Goal: Submit feedback/report problem: Complete application form

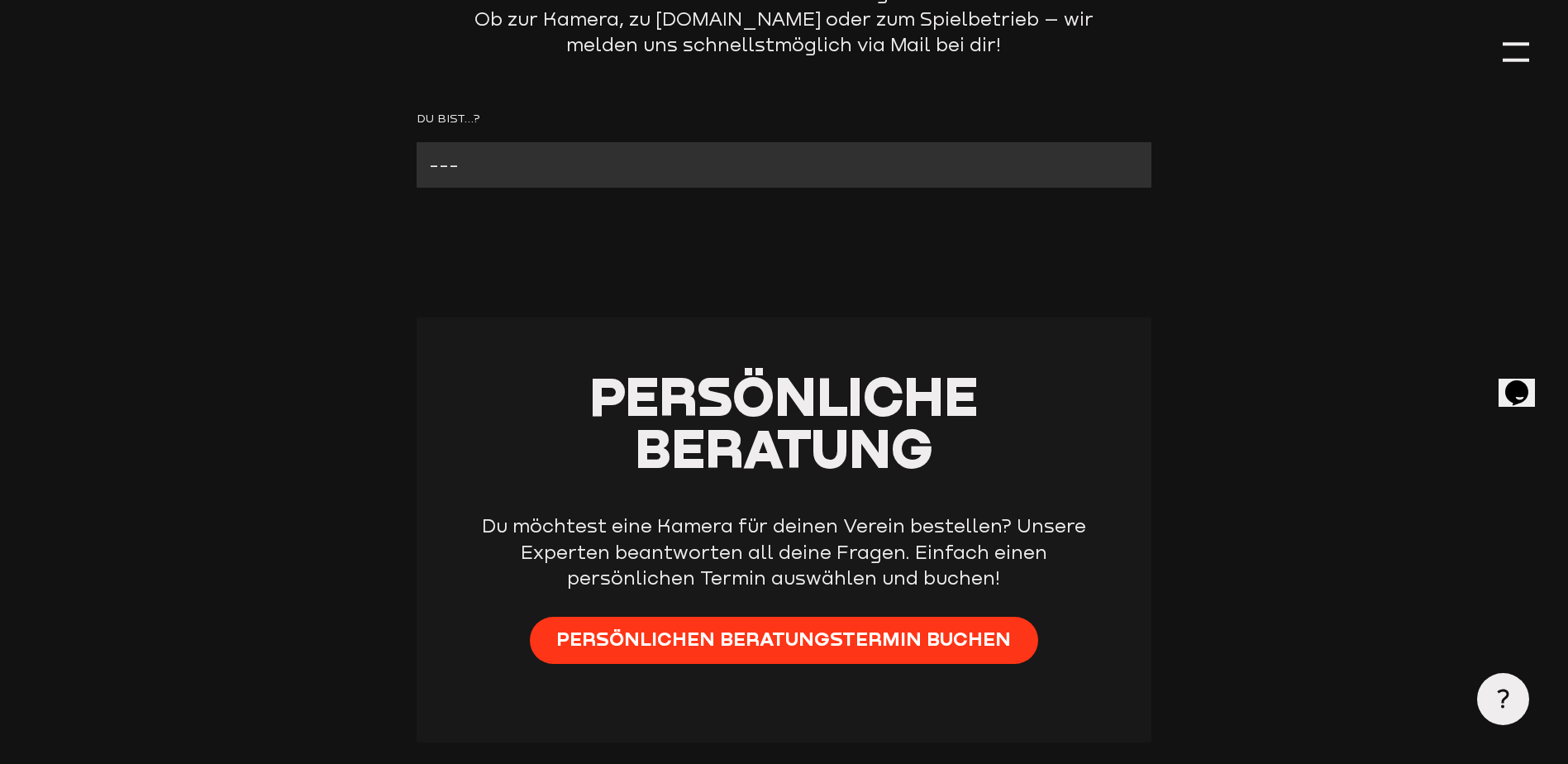
scroll to position [331, 0]
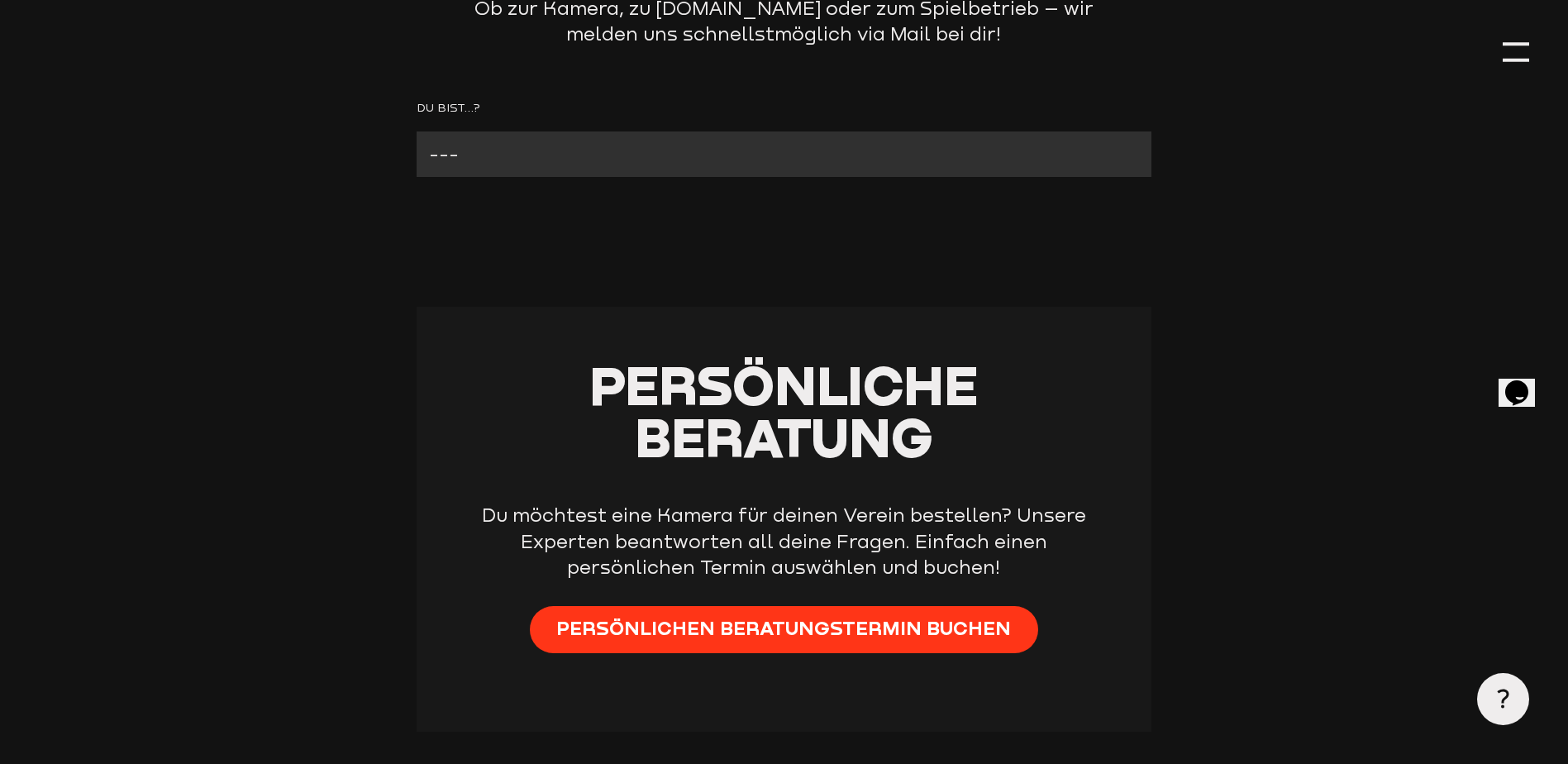
click at [498, 159] on select "--- Verein mit Kamera Verein ohne Kamera Fan Andere" at bounding box center [784, 153] width 735 height 45
select select "Verein mit Kamera"
click at [417, 132] on select "--- Verein mit Kamera Verein ohne Kamera Fan Andere" at bounding box center [784, 153] width 735 height 45
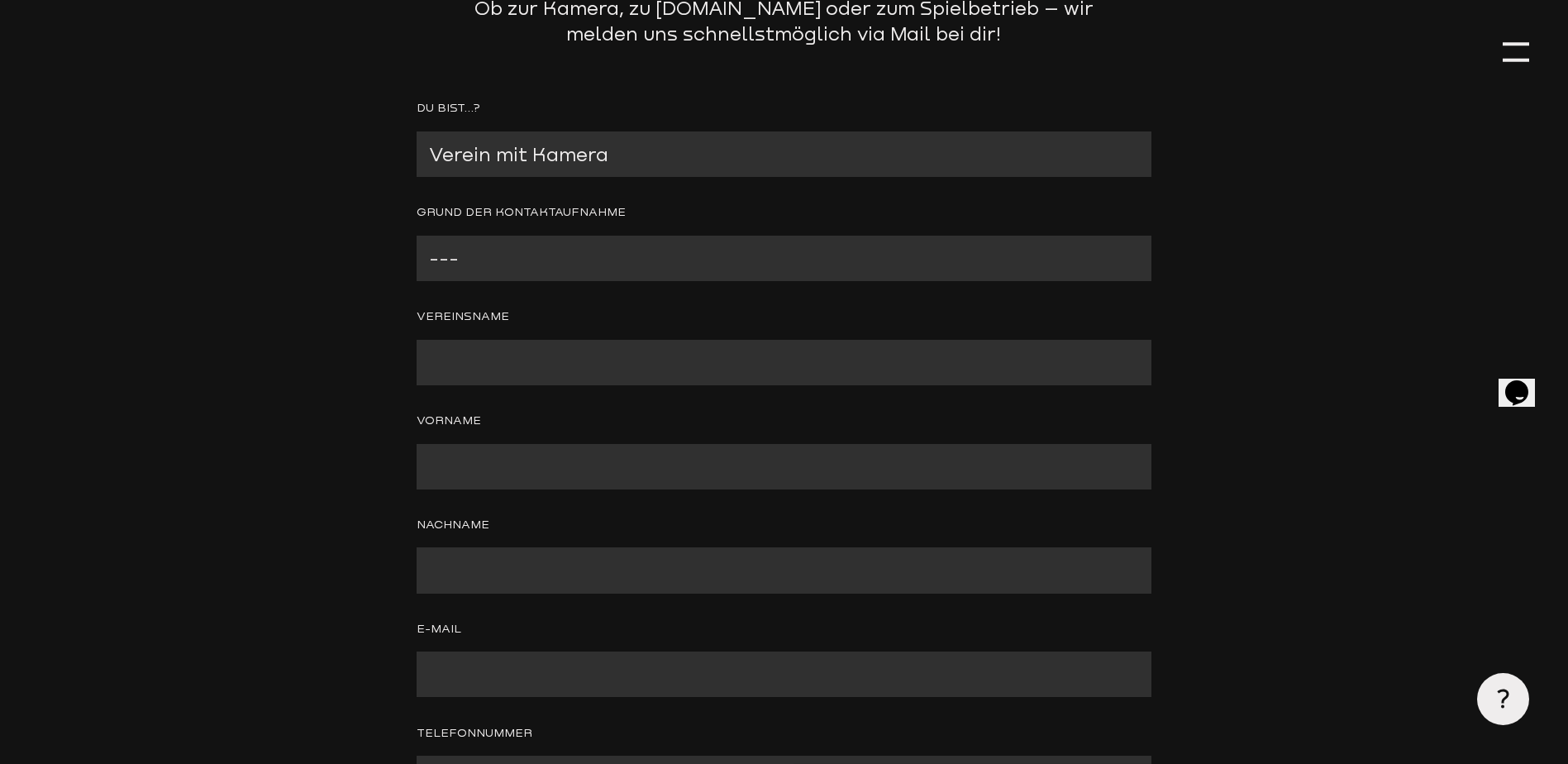
click at [552, 259] on select "--- Problem mit der Kamera Wir benötigen technischen Support Bitte um Rückruf A…" at bounding box center [784, 258] width 735 height 45
select select "Anderer Grund (bitte angeben)"
click at [417, 236] on select "--- Problem mit der Kamera Wir benötigen technischen Support Bitte um Rückruf A…" at bounding box center [784, 258] width 735 height 45
click at [557, 366] on input "Contact form" at bounding box center [784, 362] width 735 height 45
type input "GSV Langefeld"
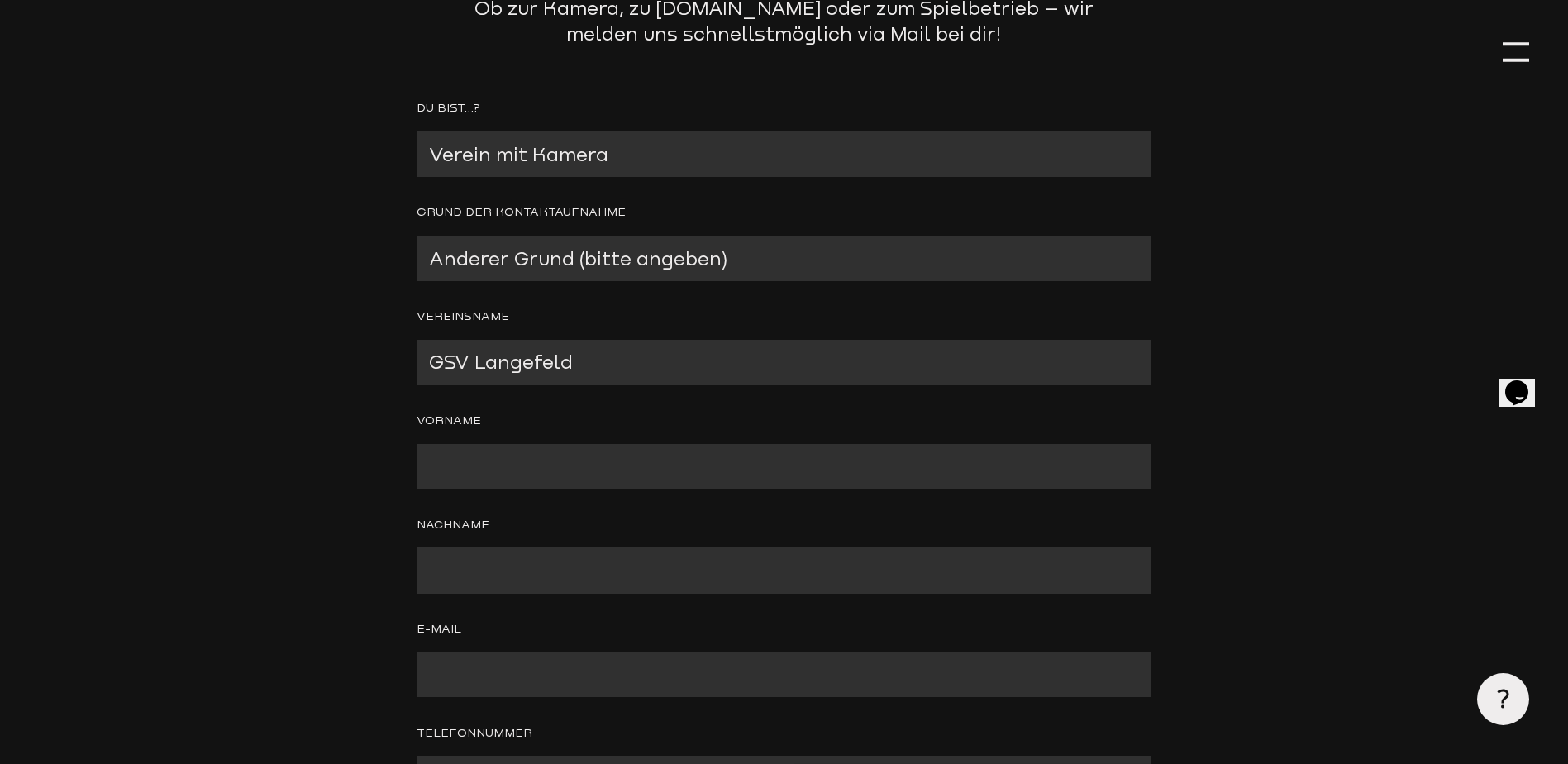
click at [497, 458] on input "Contact form" at bounding box center [784, 466] width 735 height 45
type input "[PERSON_NAME]"
click at [793, 588] on input "Contact form" at bounding box center [784, 570] width 735 height 45
type input "Opperer"
click at [623, 687] on input "Contact form" at bounding box center [784, 674] width 735 height 45
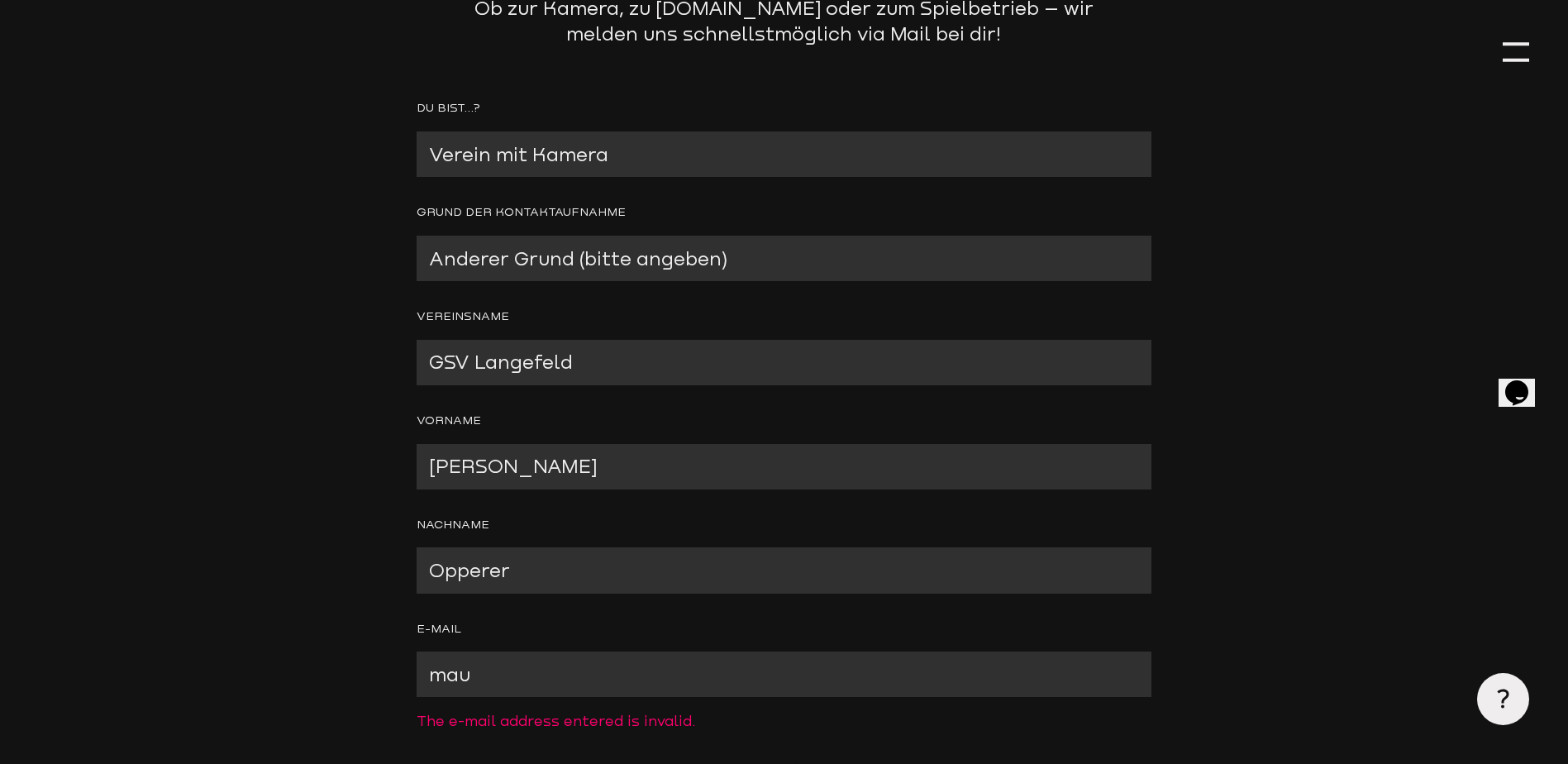
click at [623, 687] on input "mau" at bounding box center [784, 674] width 735 height 45
click at [1038, 691] on input "mau" at bounding box center [784, 674] width 735 height 45
click at [474, 681] on input "mau" at bounding box center [784, 674] width 735 height 45
click at [1228, 620] on header "Kontaktformular Das Kontaktformular kannst du für Anfragen aller Art benutzen. …" at bounding box center [784, 564] width 1490 height 1791
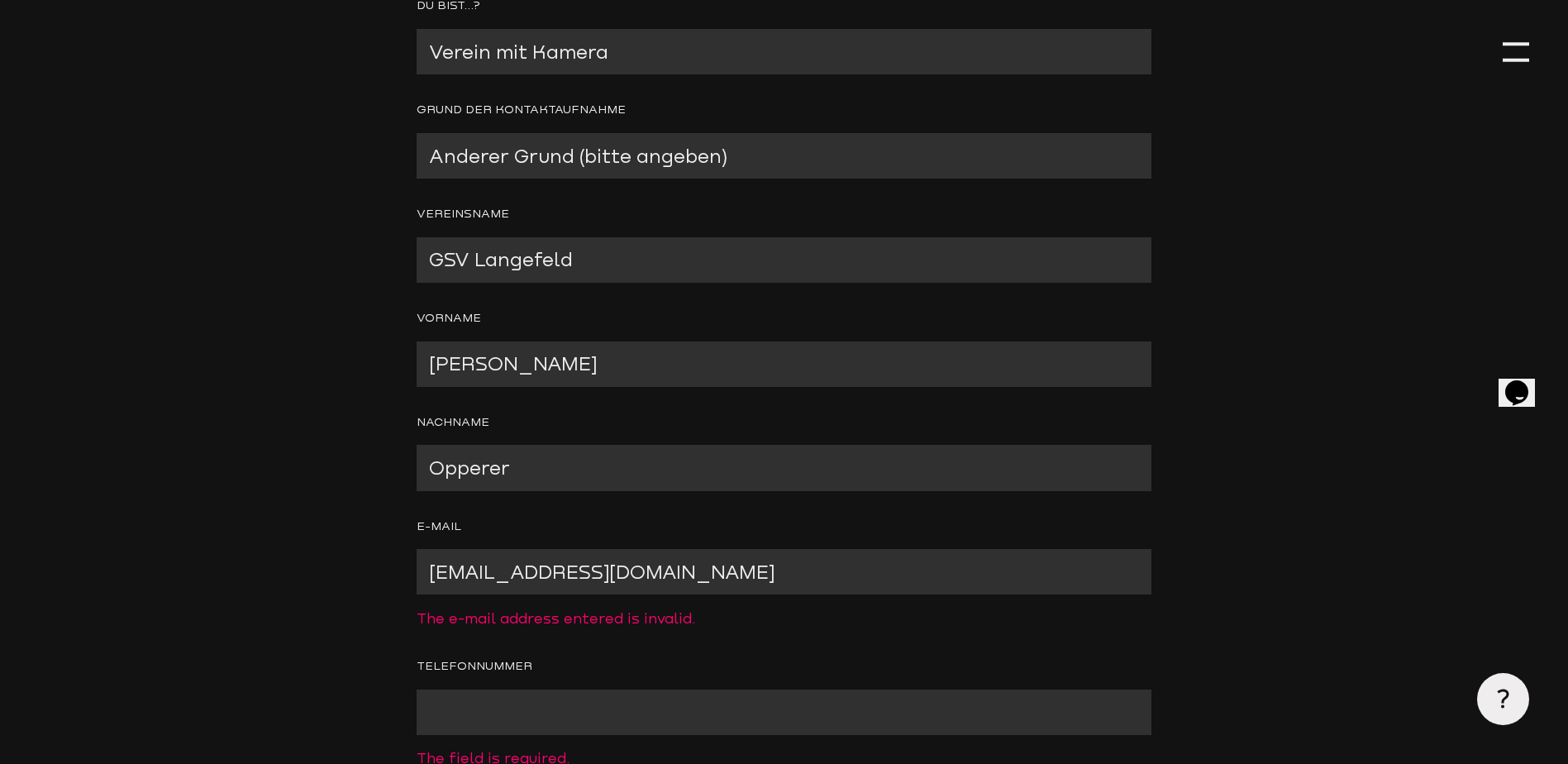
scroll to position [661, 0]
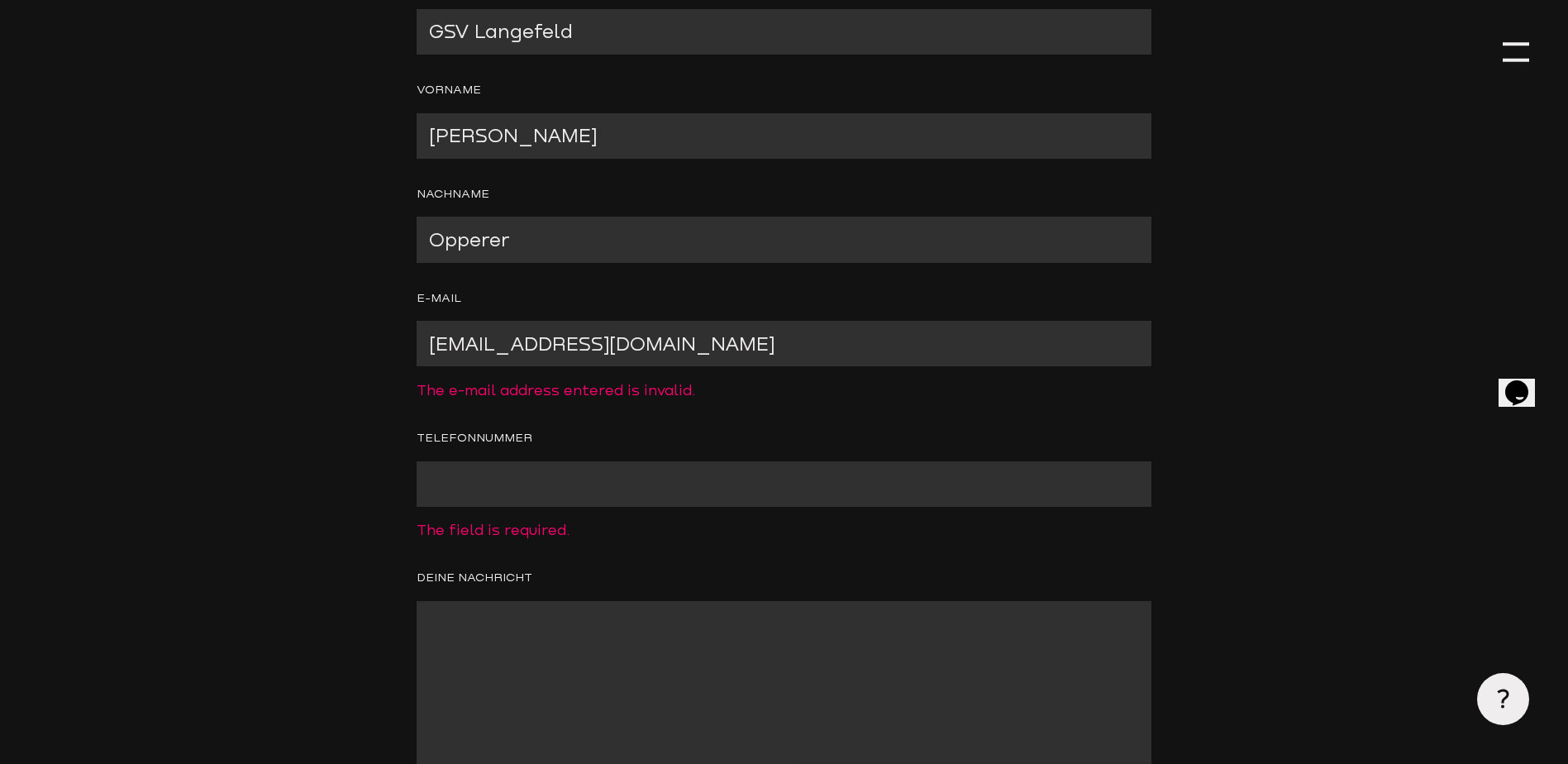
click at [509, 342] on input "[EMAIL_ADDRESS][DOMAIN_NAME]" at bounding box center [784, 343] width 735 height 45
type input "[PERSON_NAME][EMAIL_ADDRESS][DOMAIN_NAME]"
click at [529, 491] on input "Contact form" at bounding box center [784, 484] width 735 height 45
click at [980, 440] on label "Telefonnummer" at bounding box center [784, 439] width 735 height 20
click at [574, 479] on input "Contact form" at bounding box center [784, 484] width 735 height 45
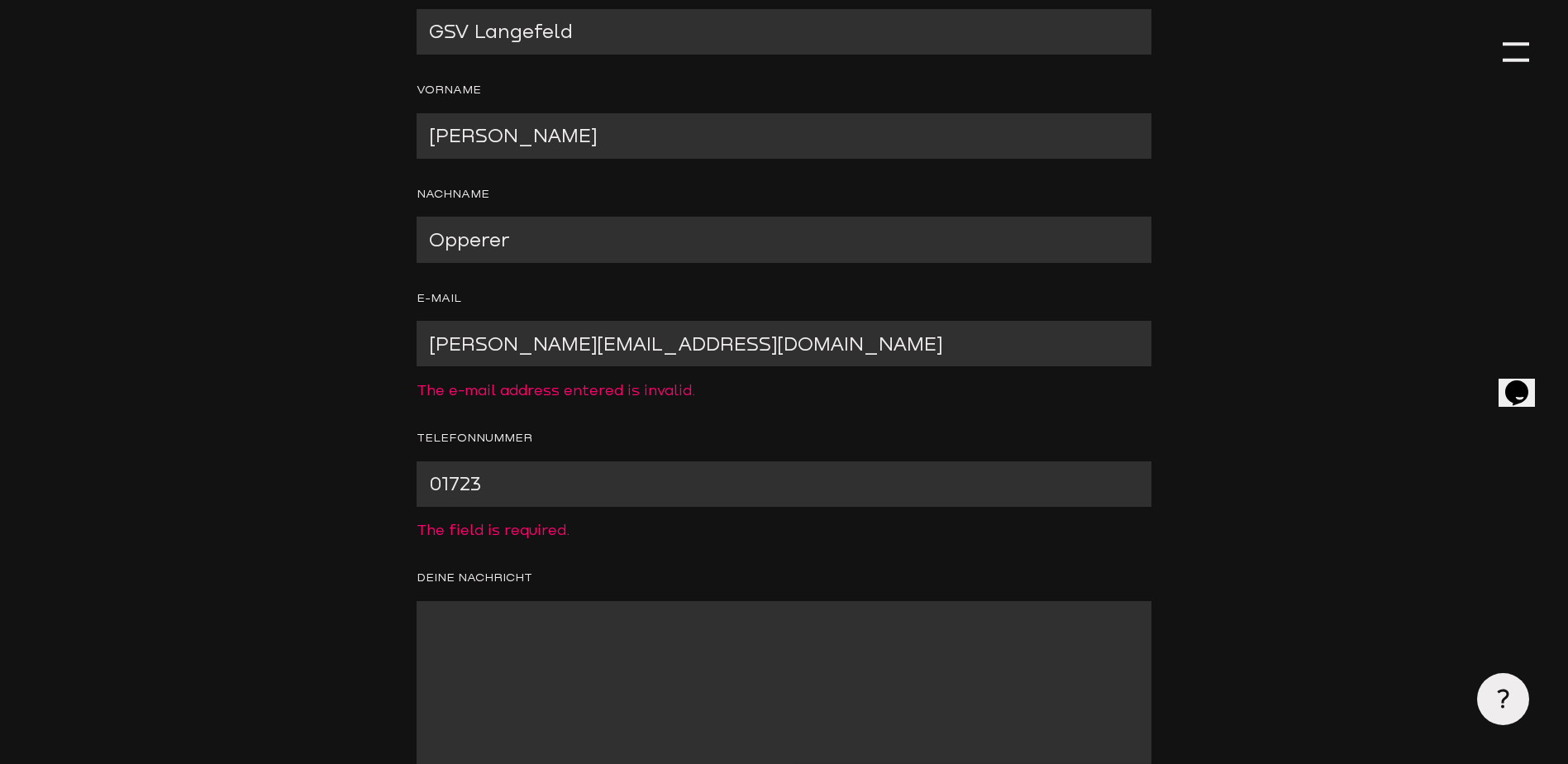
type input "01721016632"
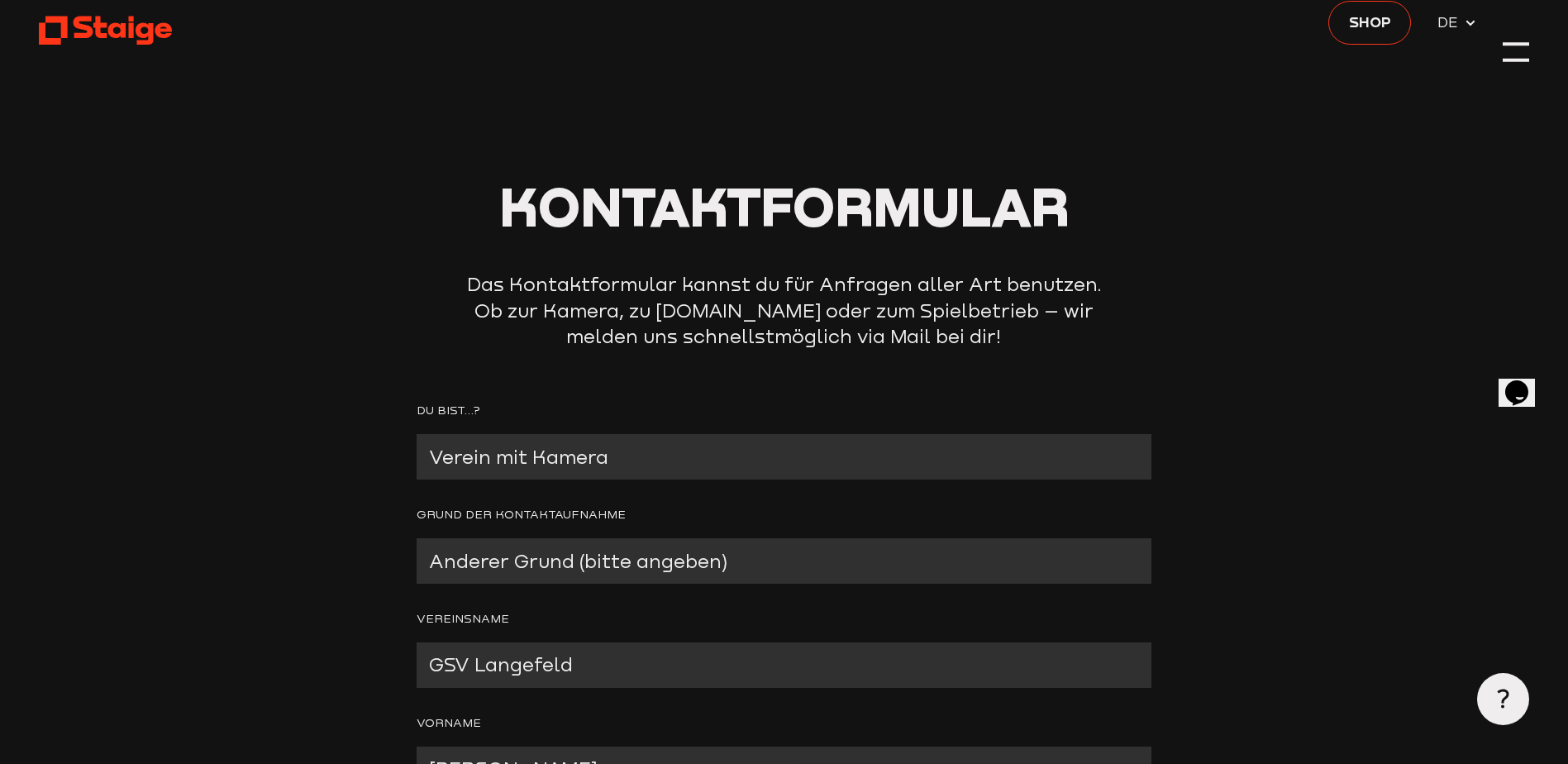
scroll to position [0, 0]
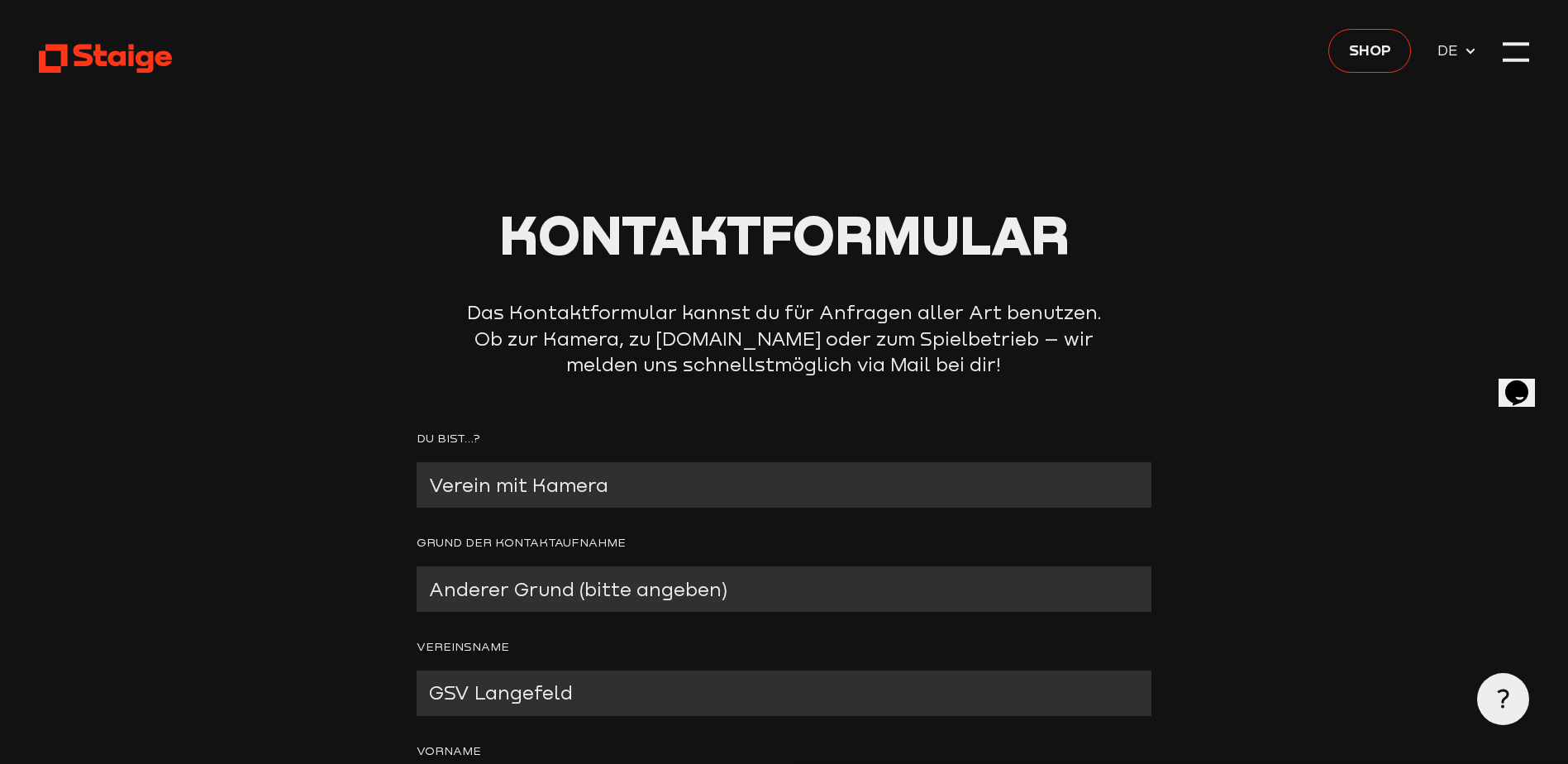
click at [1517, 381] on icon "$i18n('chat', 'chat_widget')" at bounding box center [1516, 393] width 23 height 25
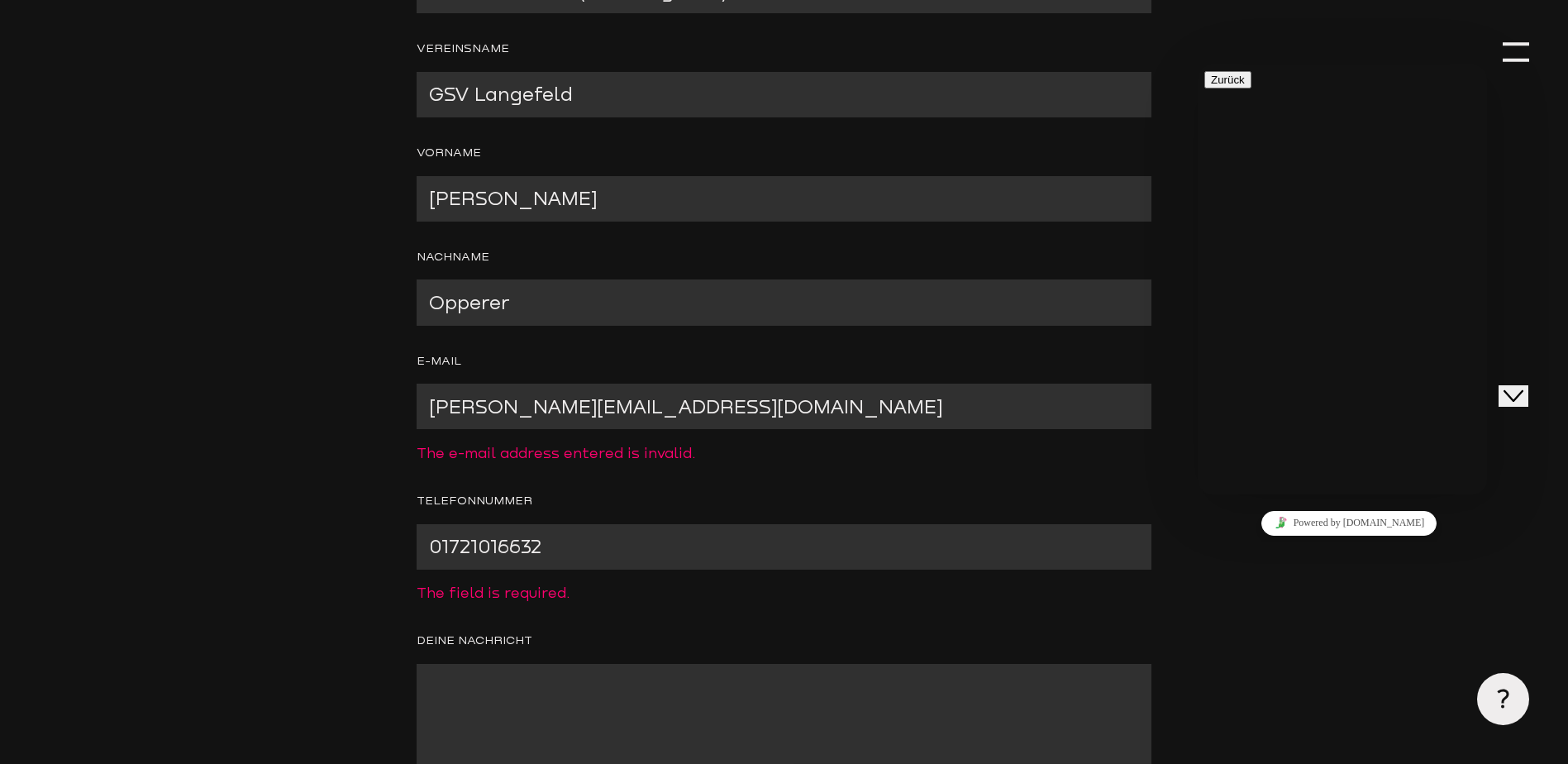
scroll to position [661, 0]
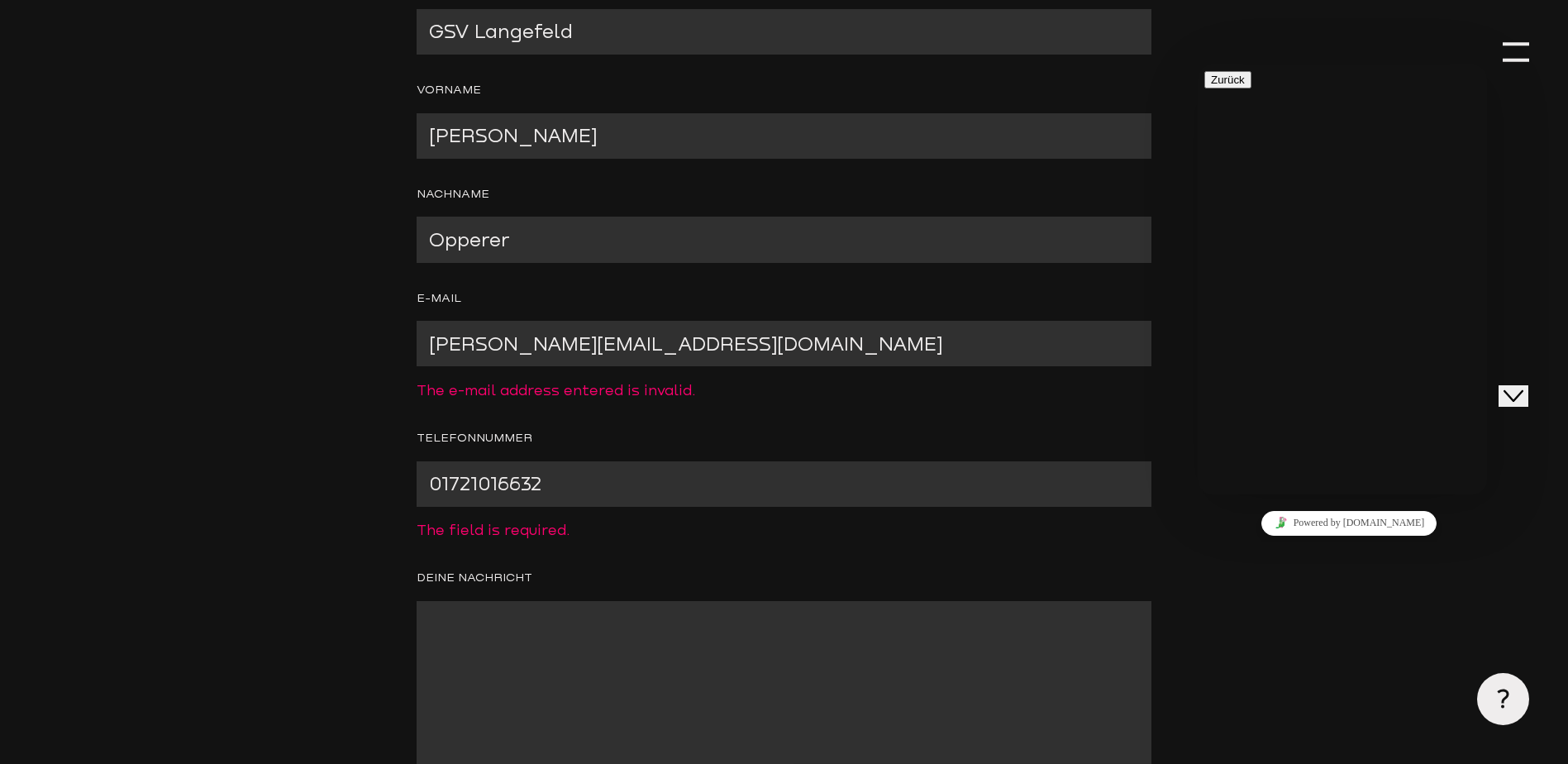
drag, startPoint x: 429, startPoint y: 348, endPoint x: 819, endPoint y: 367, distance: 390.5
click at [704, 347] on input "[PERSON_NAME][EMAIL_ADDRESS][DOMAIN_NAME]" at bounding box center [784, 343] width 735 height 45
click at [820, 353] on input "[PERSON_NAME][EMAIL_ADDRESS][DOMAIN_NAME]" at bounding box center [784, 343] width 735 height 45
click at [533, 640] on textarea "Contact form" at bounding box center [784, 714] width 735 height 227
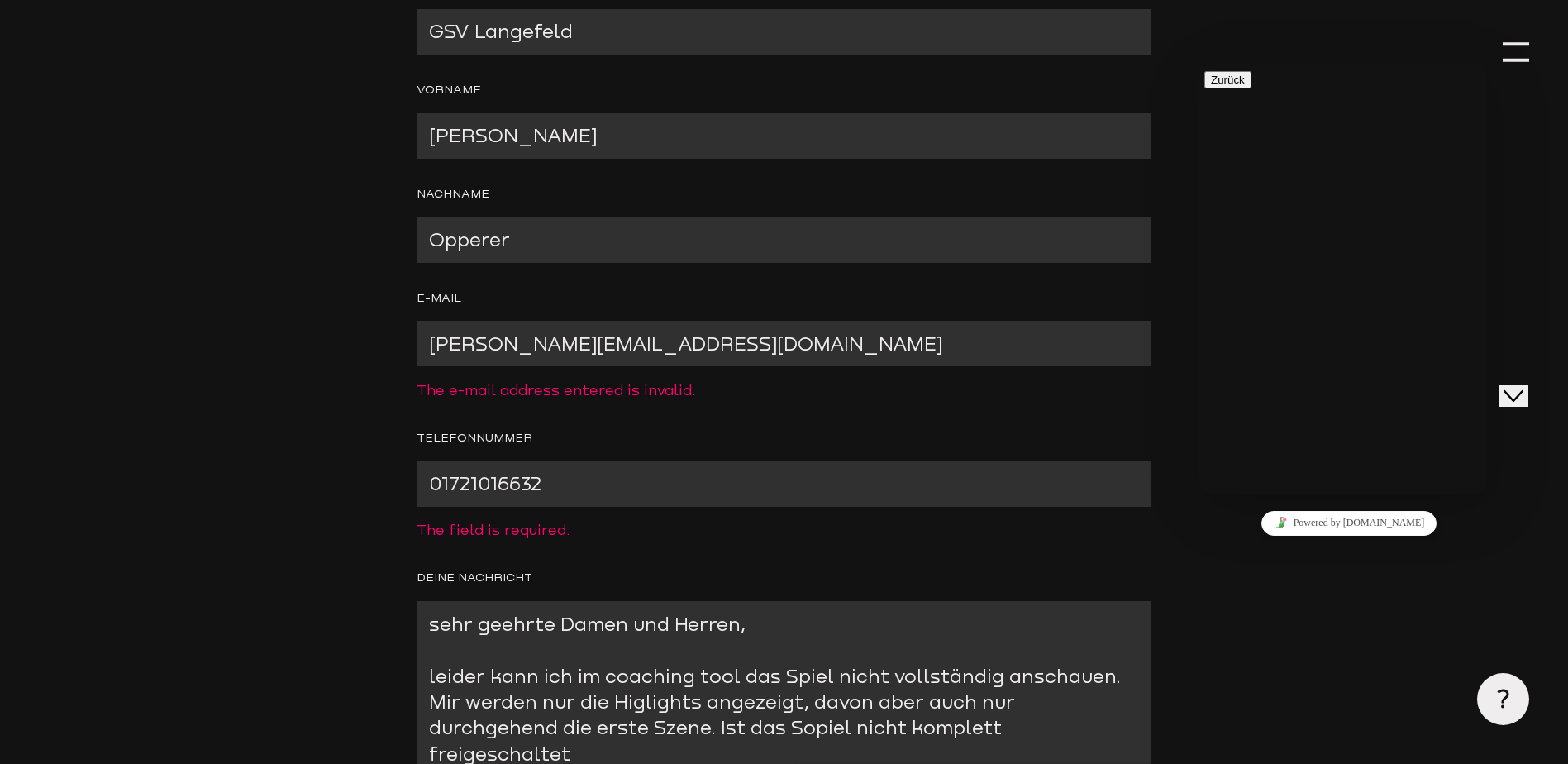
scroll to position [666, 0]
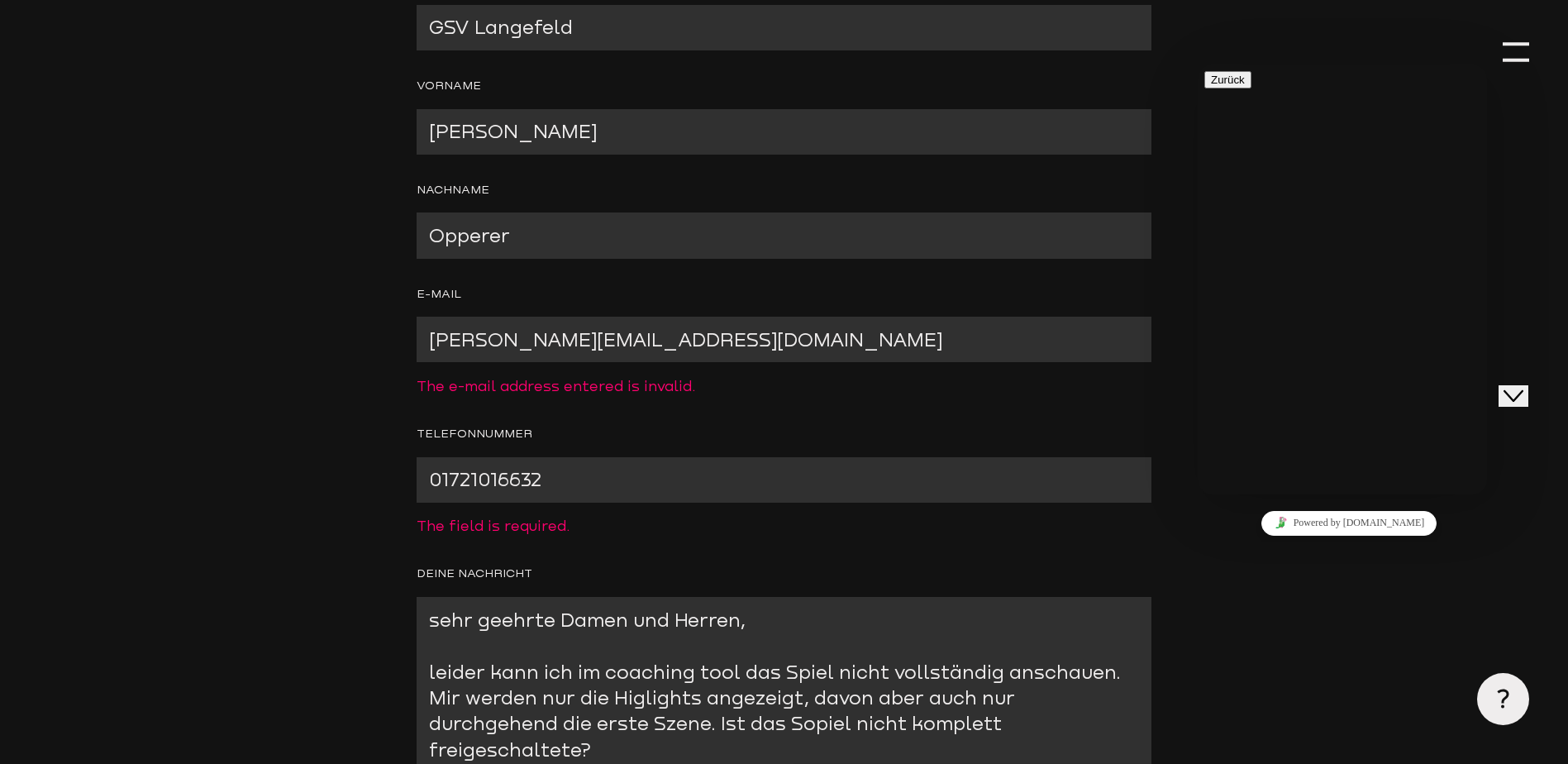
click at [831, 673] on textarea "sehr geehrte Damen und Herren, leider kann ich im coaching tool das Spiel nicht…" at bounding box center [784, 711] width 735 height 227
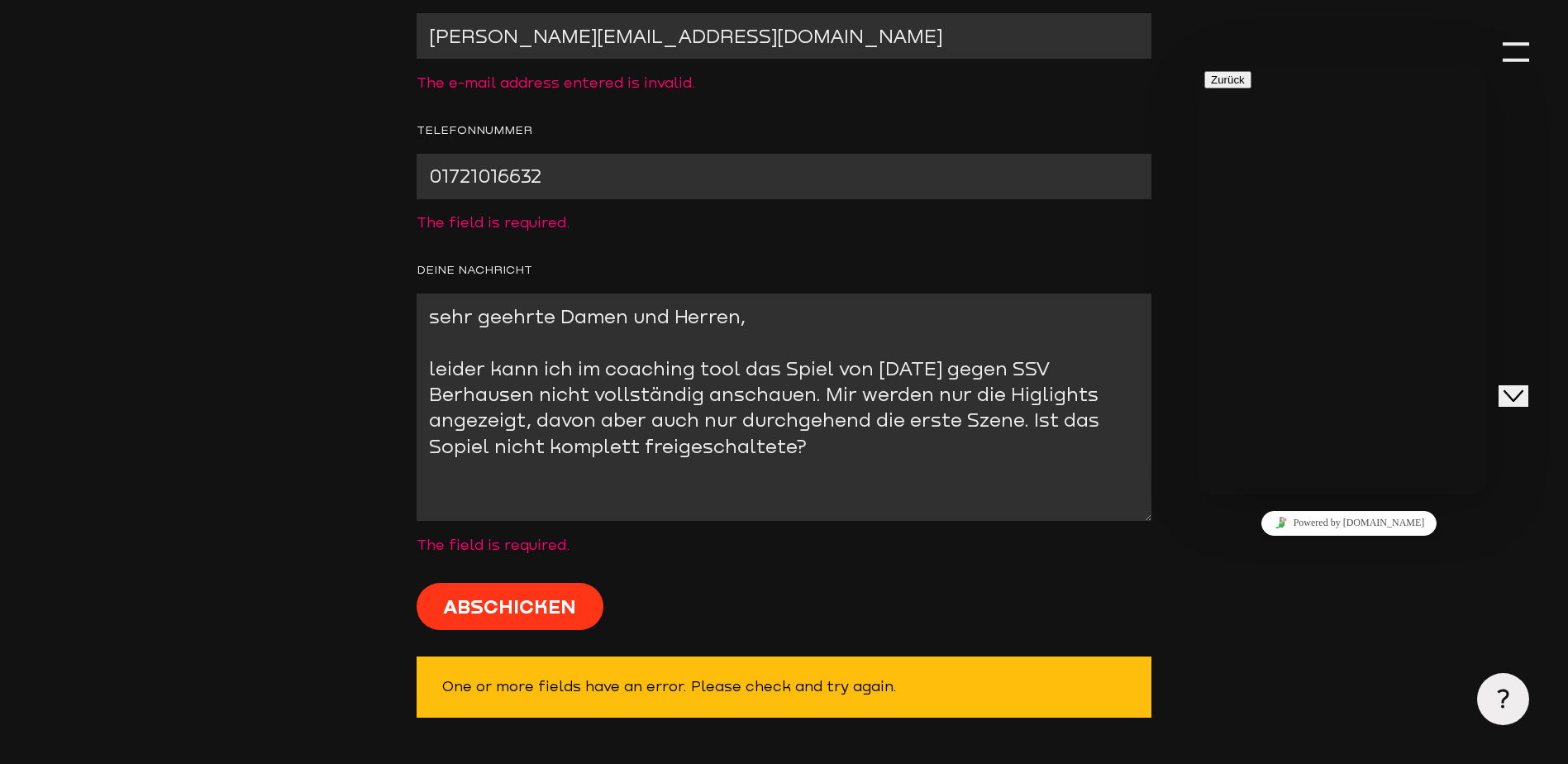
scroll to position [997, 0]
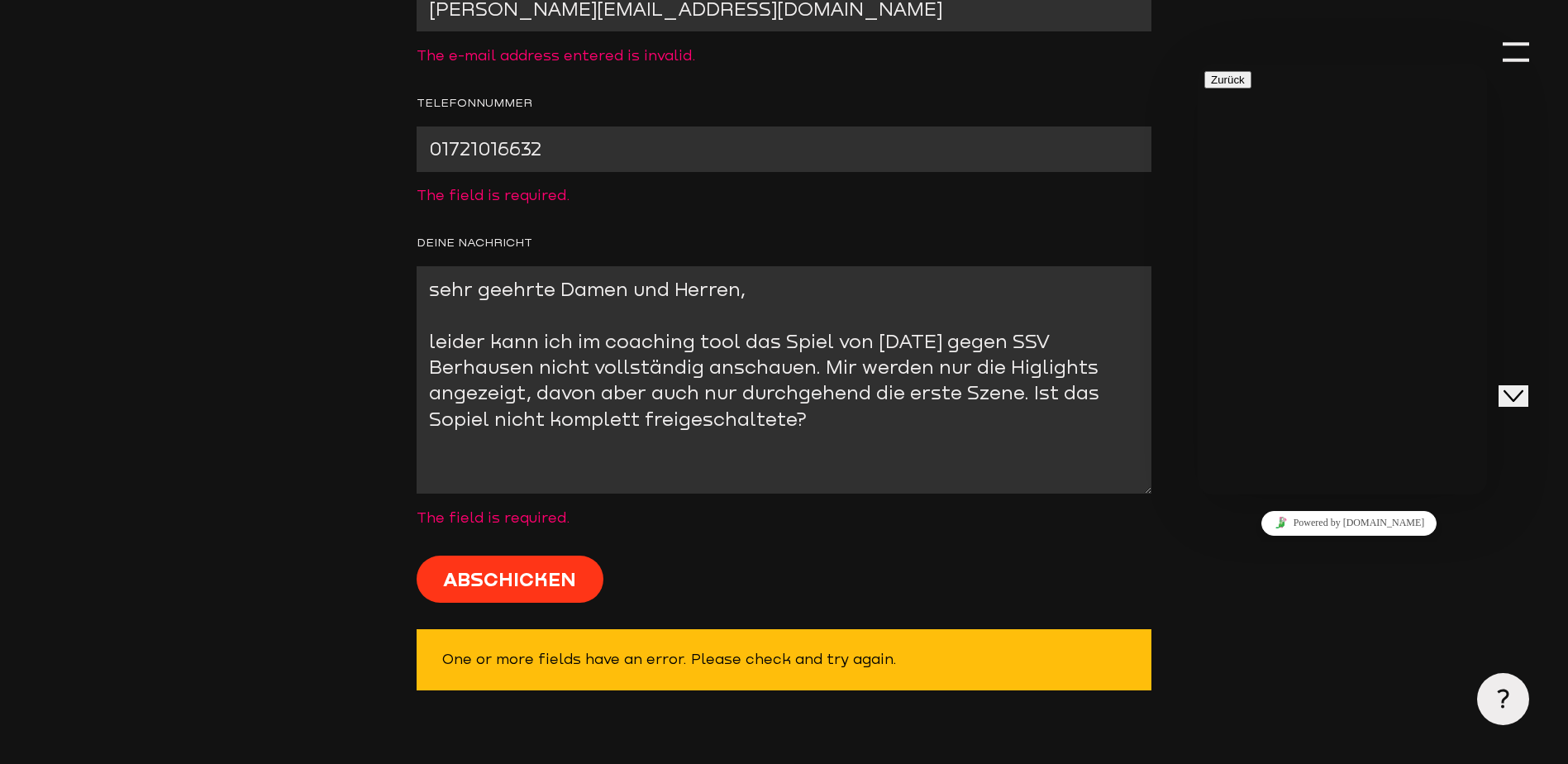
click at [821, 415] on textarea "sehr geehrte Damen und Herren, leider kann ich im coaching tool das Spiel von […" at bounding box center [784, 380] width 735 height 227
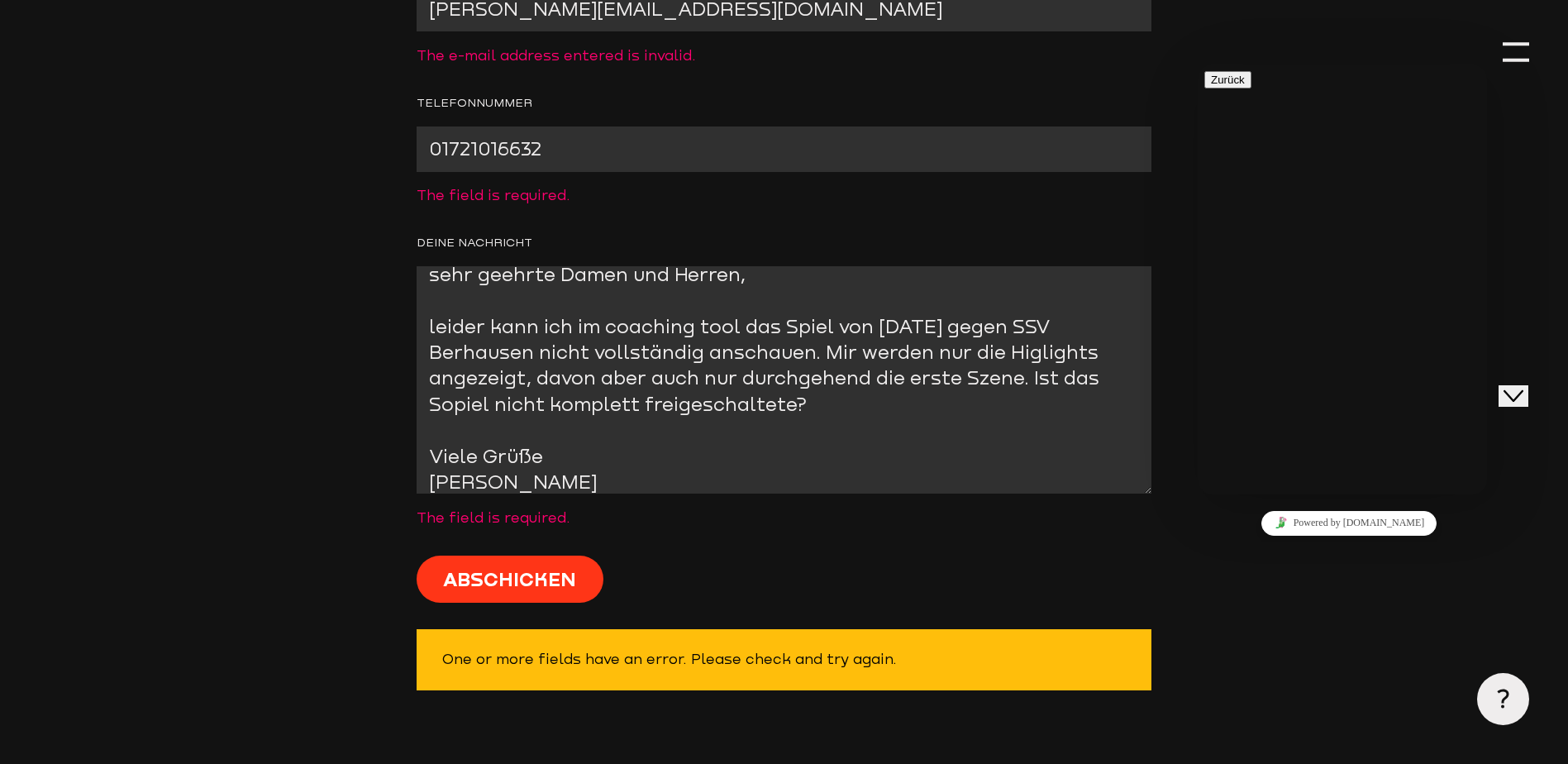
scroll to position [27, 0]
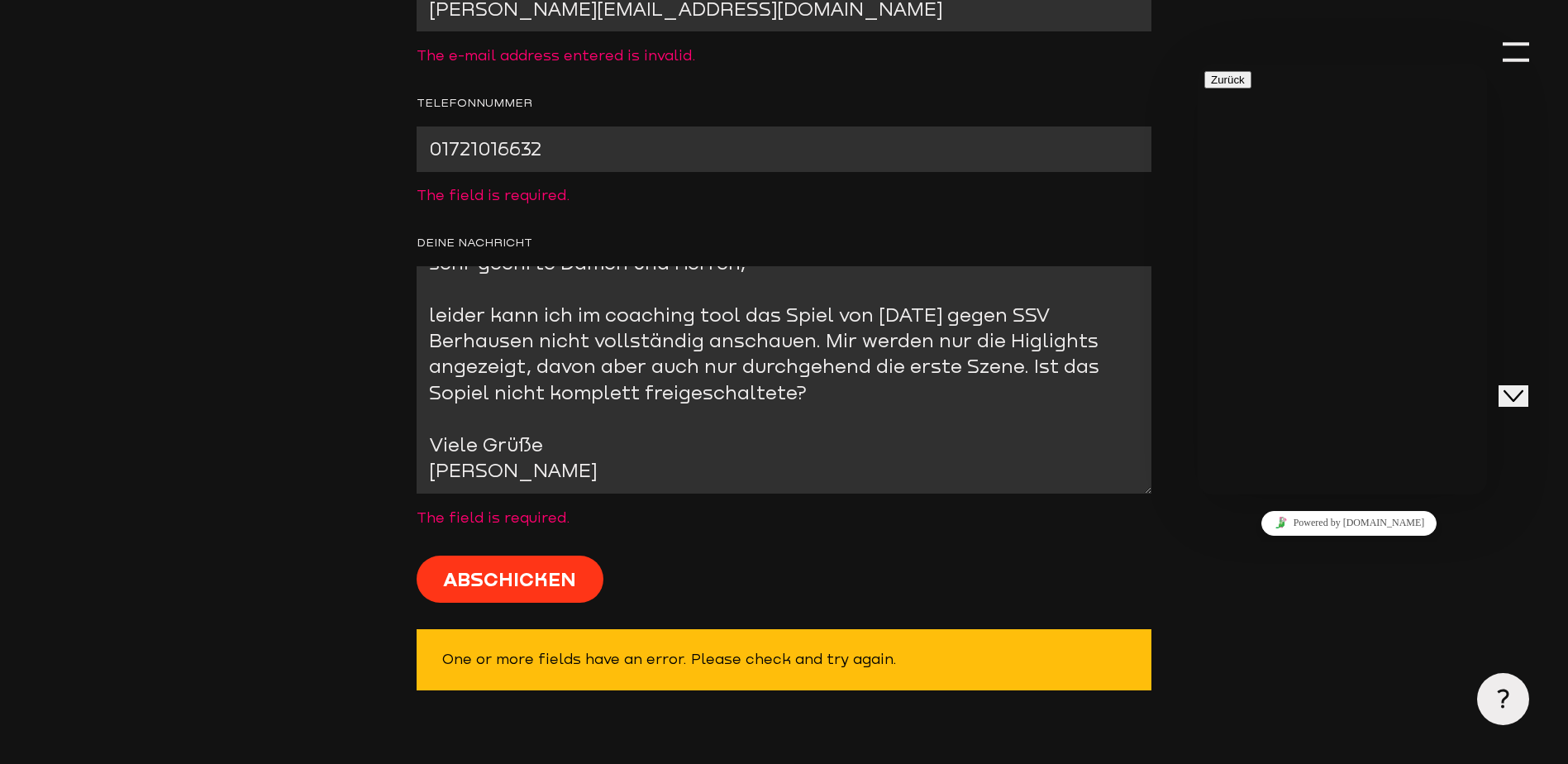
drag, startPoint x: 431, startPoint y: 277, endPoint x: 554, endPoint y: 496, distance: 251.2
click at [554, 494] on textarea "sehr geehrte Damen und Herren, leider kann ich im coaching tool das Spiel von […" at bounding box center [784, 380] width 735 height 227
paste textarea "Sehr geehrte Damen und Herren, leider kann ich im Coaching-Tool das Spiel von […"
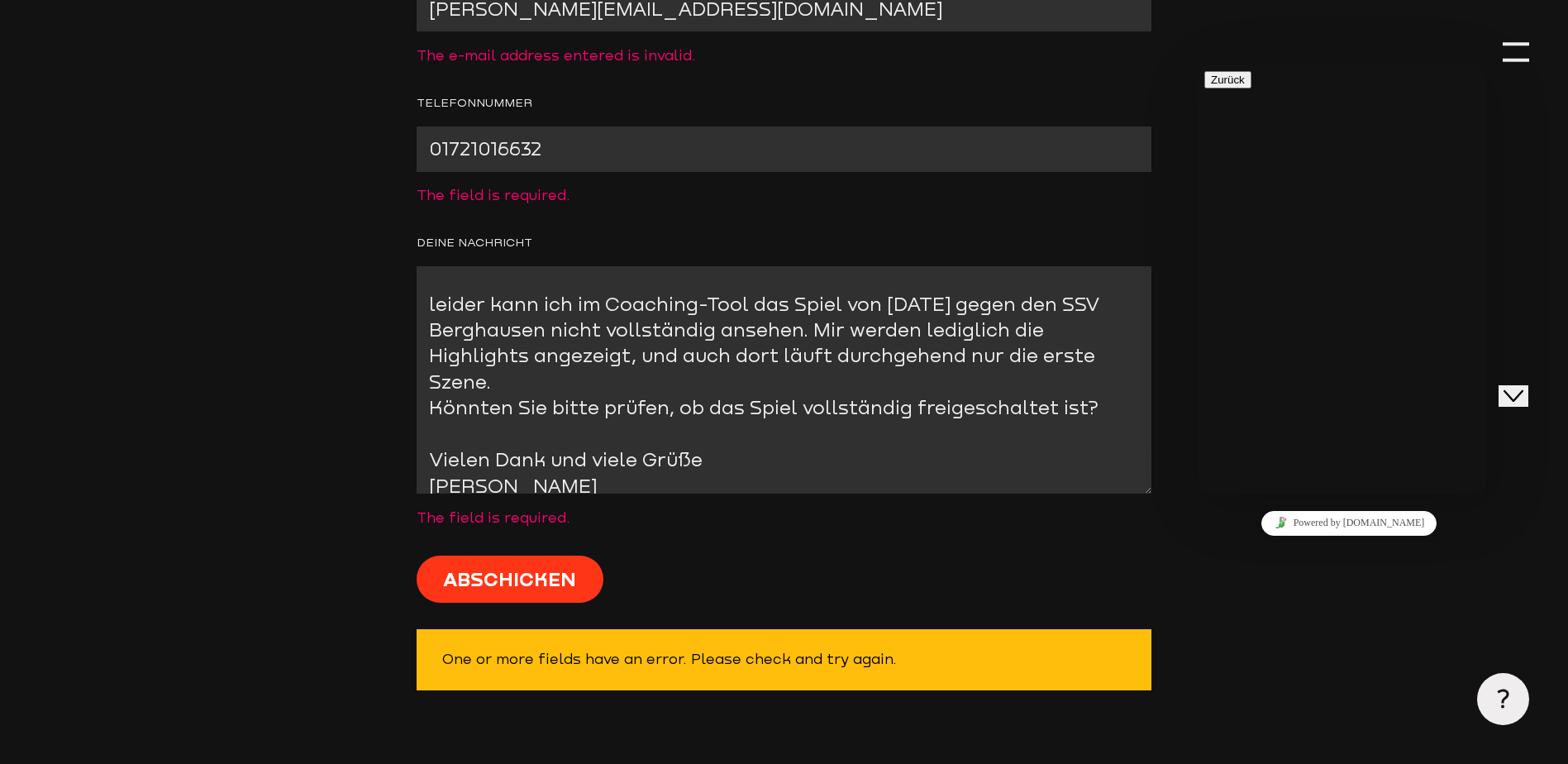
scroll to position [52, 0]
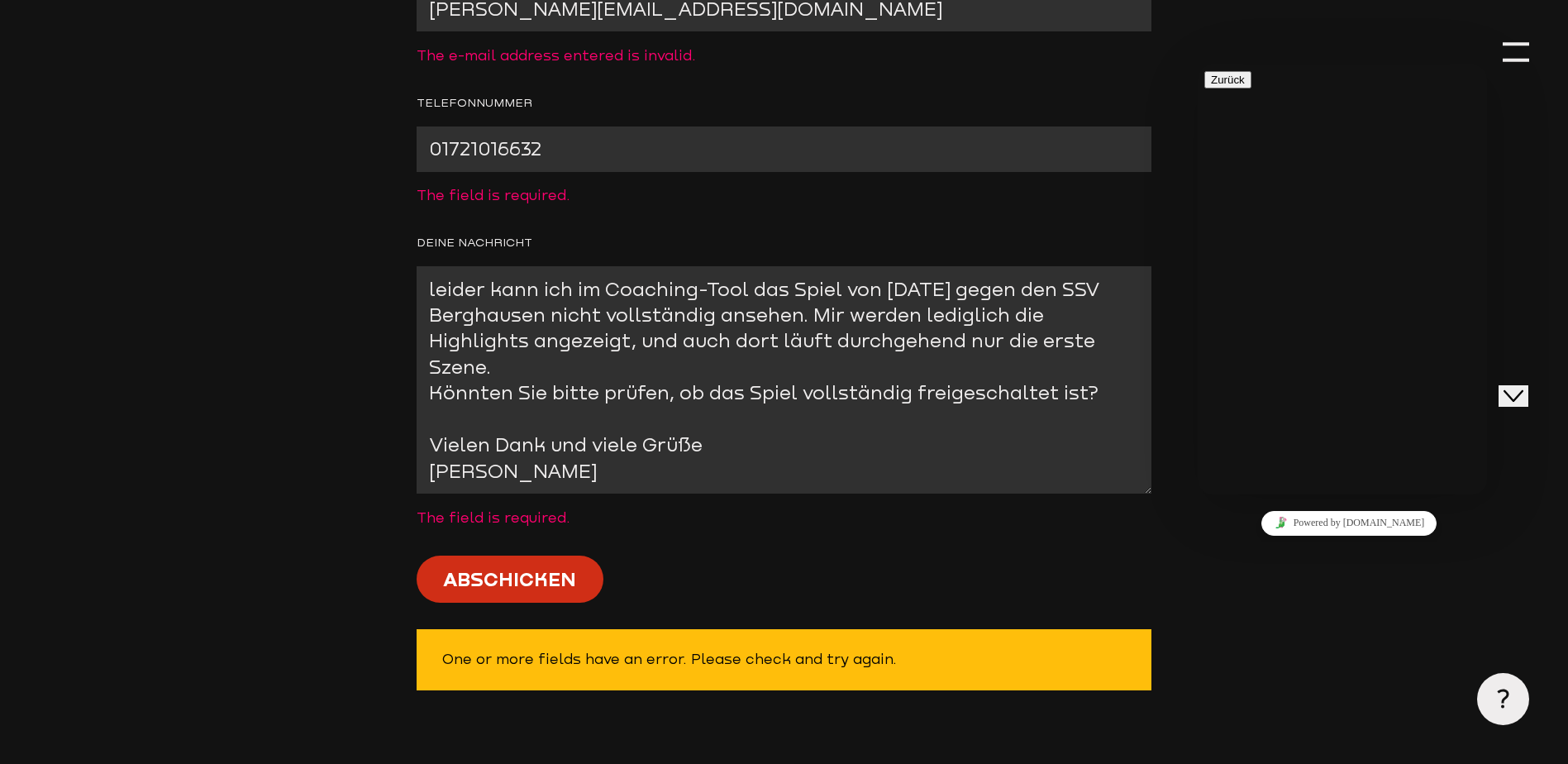
type textarea "Sehr geehrte Damen und Herren, leider kann ich im Coaching-Tool das Spiel von […"
click at [531, 580] on input "Abschicken" at bounding box center [510, 579] width 187 height 47
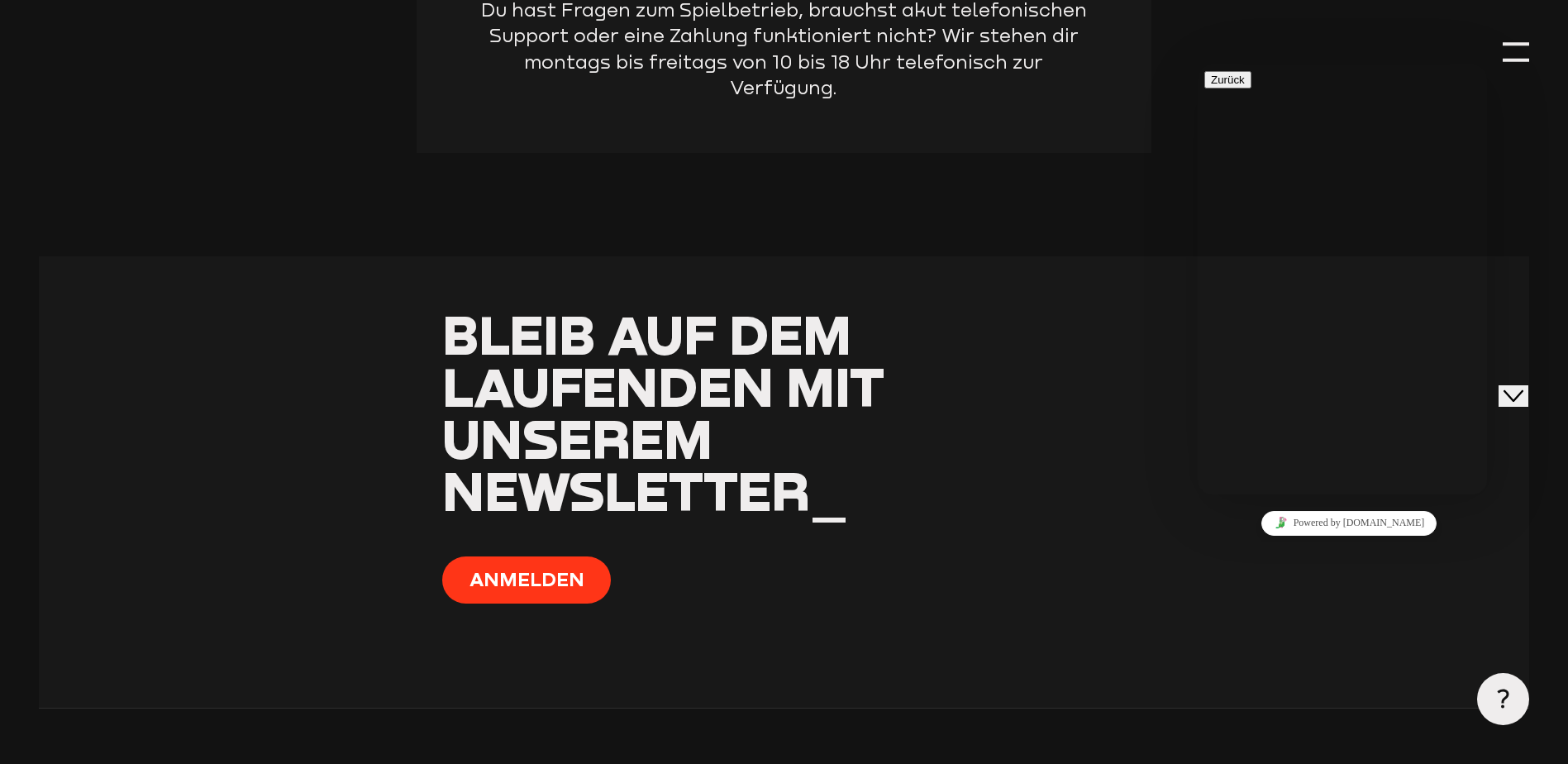
scroll to position [1104, 0]
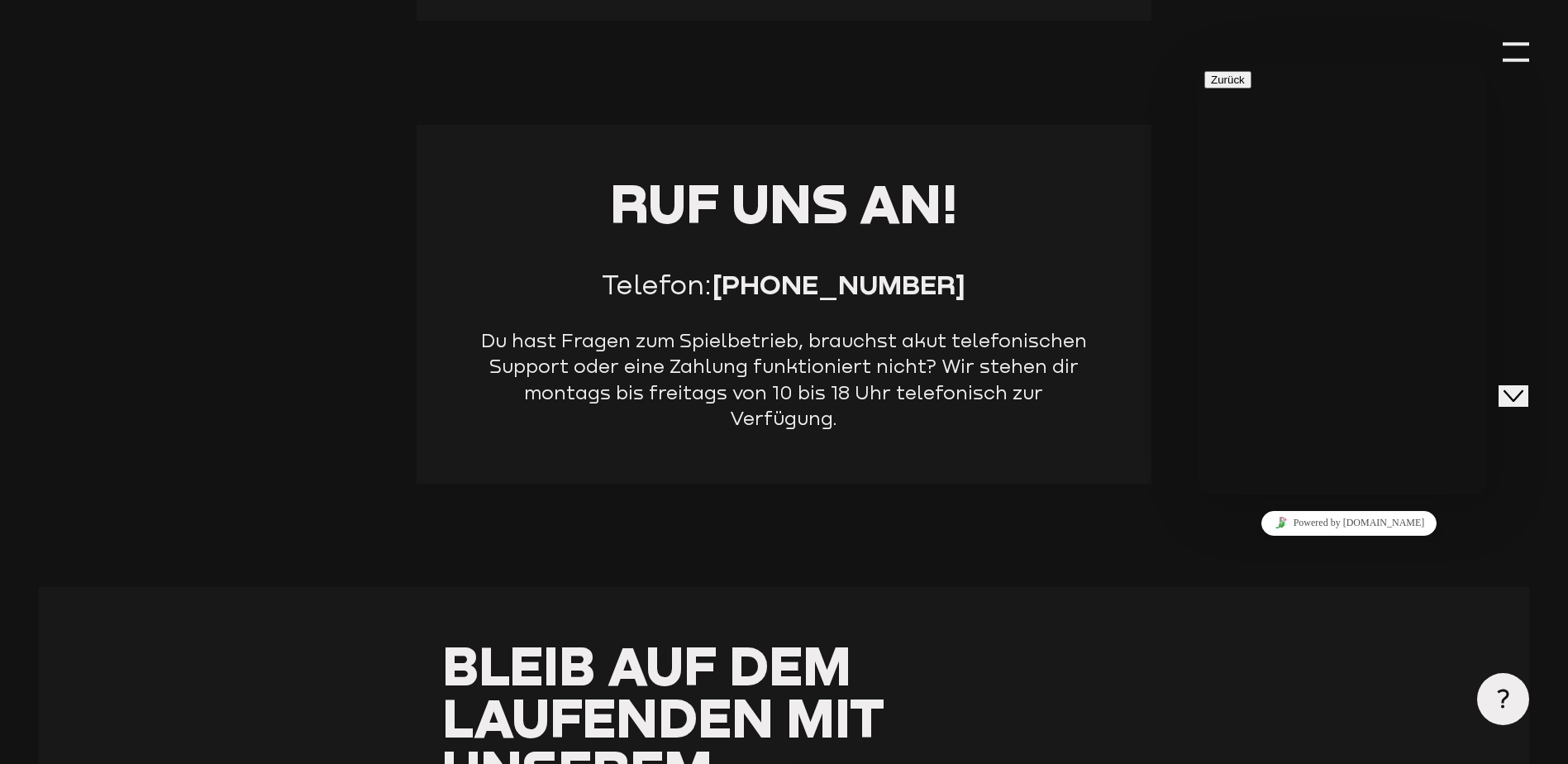
drag, startPoint x: 728, startPoint y: 291, endPoint x: 1000, endPoint y: 290, distance: 272.0
click at [1000, 290] on p "Telefon: [PHONE_NUMBER]" at bounding box center [784, 284] width 632 height 33
copy strong "[PHONE_NUMBER]"
click at [829, 289] on strong "[PHONE_NUMBER]" at bounding box center [839, 284] width 253 height 32
drag, startPoint x: 781, startPoint y: 289, endPoint x: 978, endPoint y: 284, distance: 197.1
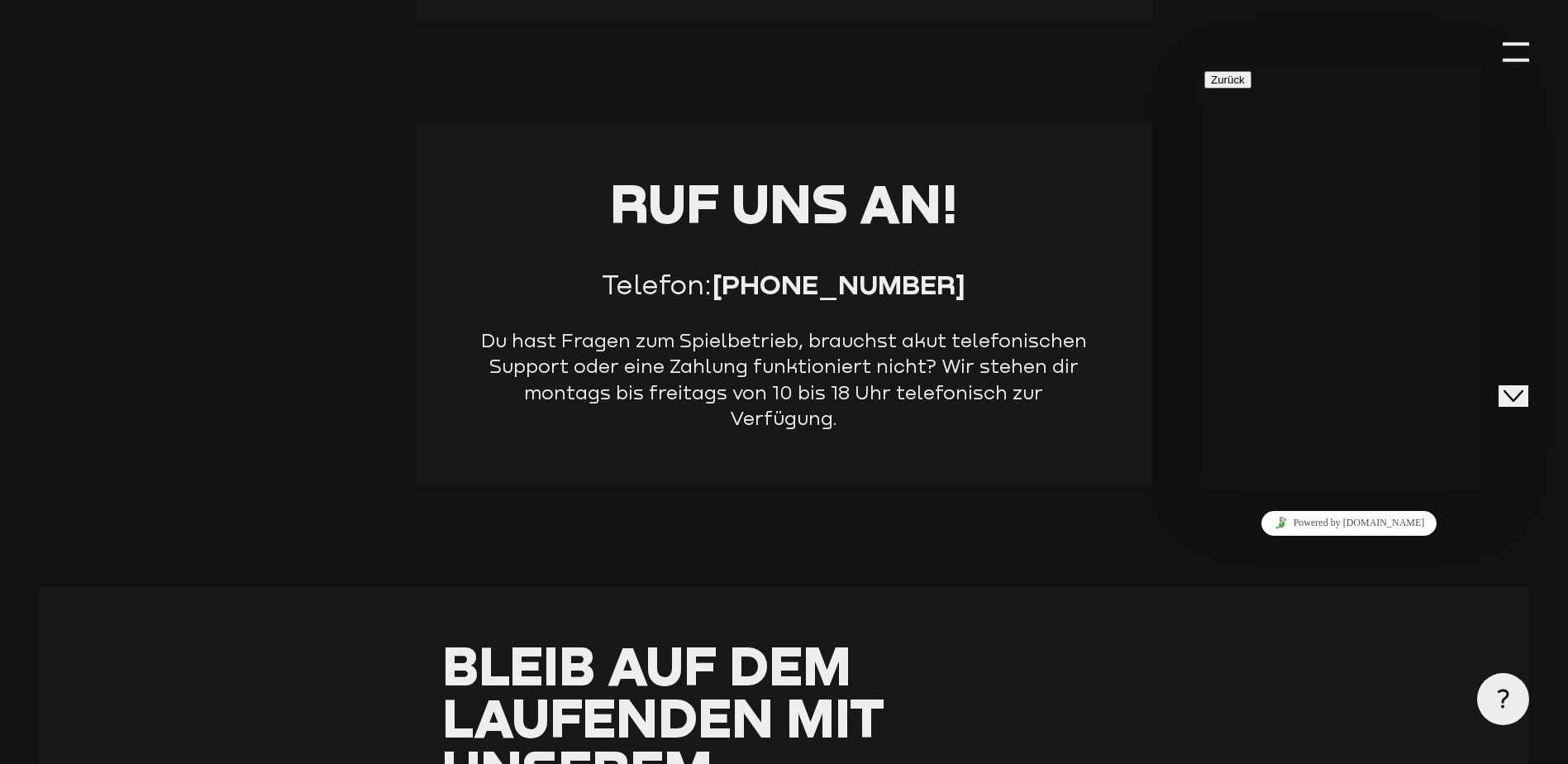
click at [978, 284] on p "Telefon: [PHONE_NUMBER]" at bounding box center [784, 284] width 632 height 33
copy strong "0)[PHONE_NUMBER]"
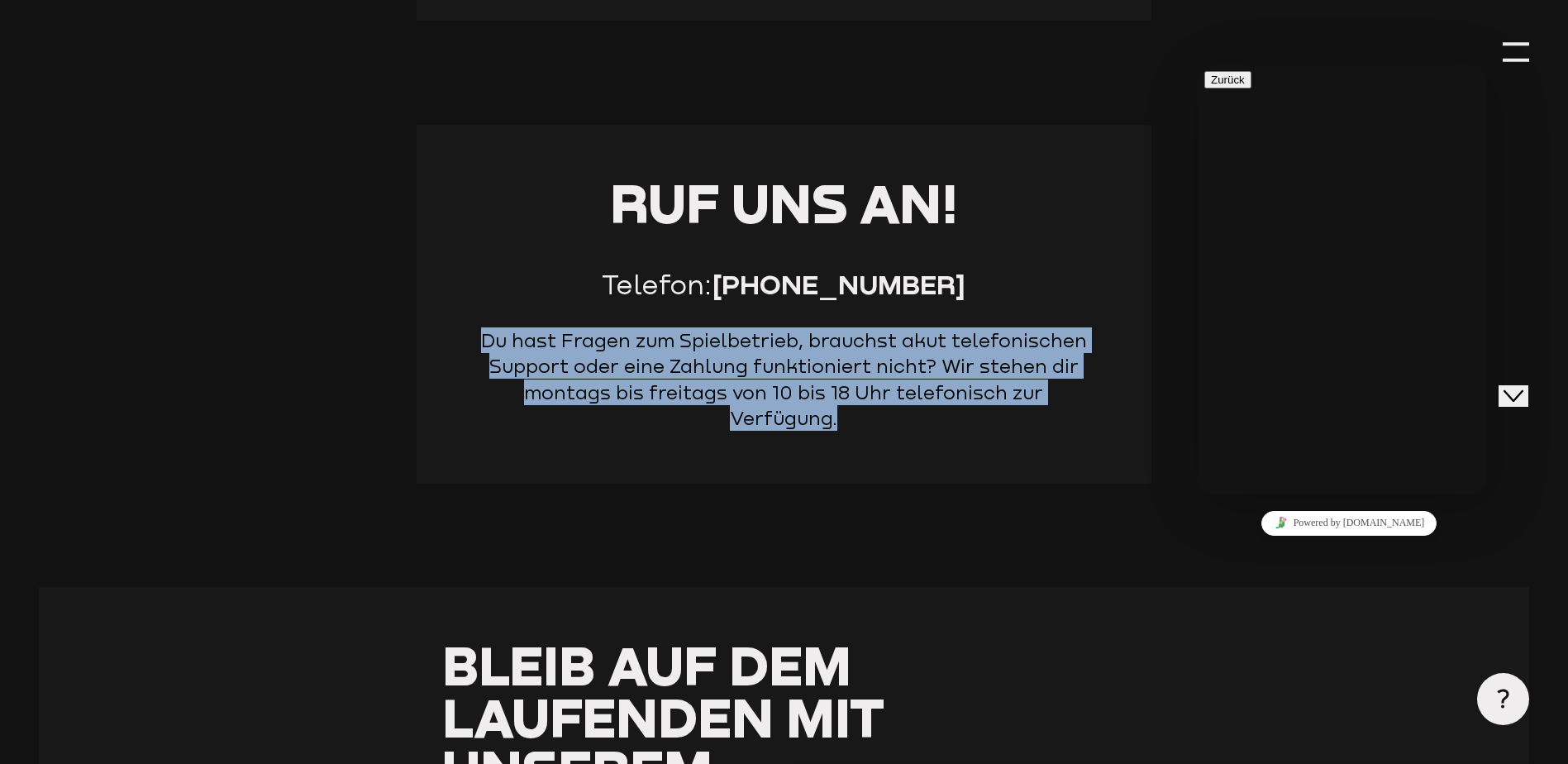
drag, startPoint x: 486, startPoint y: 341, endPoint x: 1098, endPoint y: 398, distance: 614.6
click at [1102, 397] on div "Ruf uns an! Telefon: [PHONE_NUMBER] Du hast Fragen zum Spielbetrieb, brauchst a…" at bounding box center [784, 304] width 735 height 359
drag, startPoint x: 1098, startPoint y: 398, endPoint x: 999, endPoint y: 401, distance: 99.0
click at [999, 401] on p "Du hast Fragen zum Spielbetrieb, brauchst akut telefonischen Support oder eine …" at bounding box center [784, 379] width 632 height 104
drag, startPoint x: 1098, startPoint y: 400, endPoint x: 475, endPoint y: 346, distance: 625.3
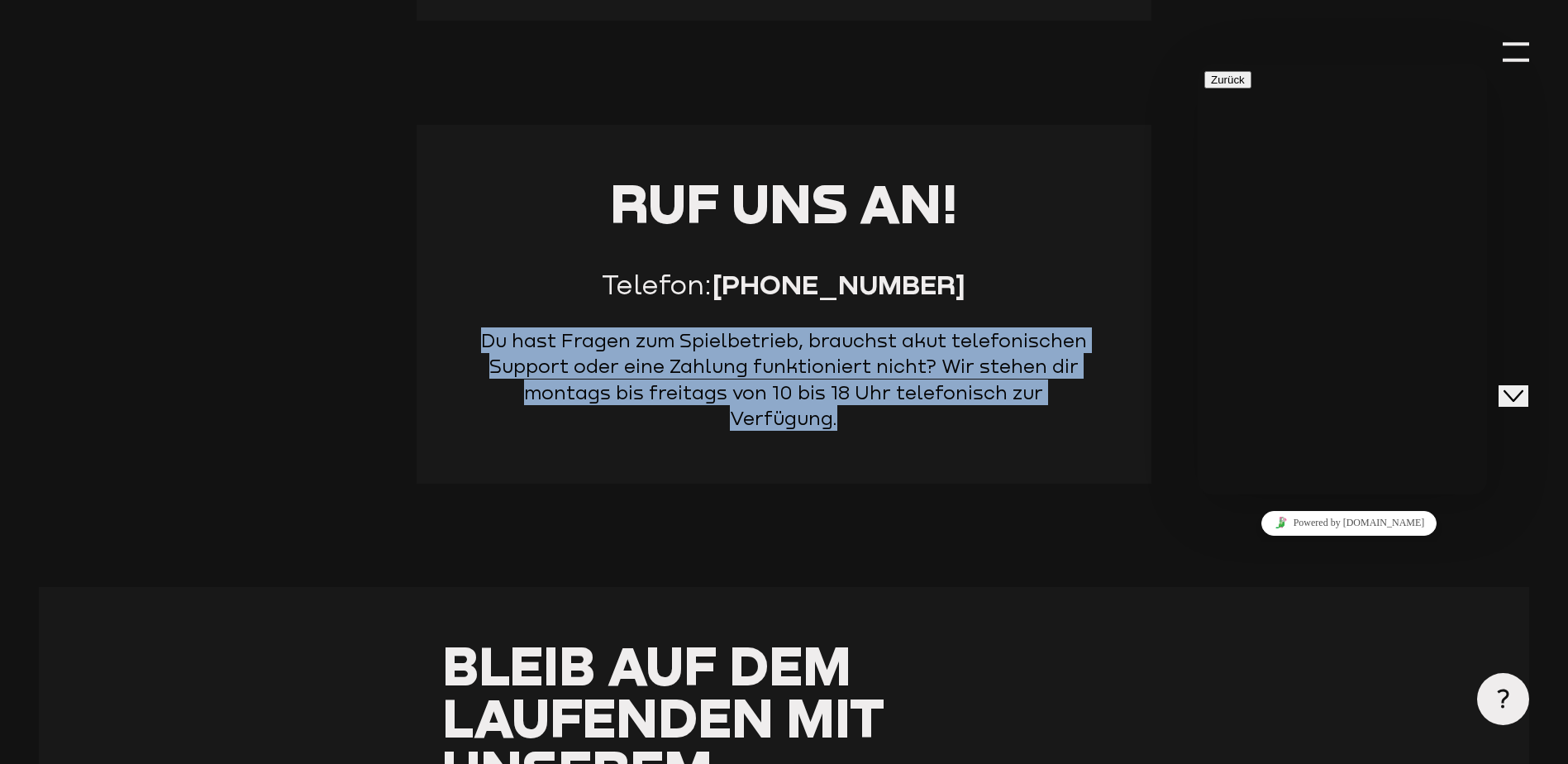
click at [475, 346] on p "Du hast Fragen zum Spielbetrieb, brauchst akut telefonischen Support oder eine …" at bounding box center [784, 379] width 632 height 104
drag, startPoint x: 475, startPoint y: 346, endPoint x: 530, endPoint y: 349, distance: 55.1
click at [530, 349] on p "Du hast Fragen zum Spielbetrieb, brauchst akut telefonischen Support oder eine …" at bounding box center [784, 379] width 632 height 104
drag, startPoint x: 487, startPoint y: 344, endPoint x: 1112, endPoint y: 394, distance: 627.0
click at [1113, 393] on div "Ruf uns an! Telefon: [PHONE_NUMBER] Du hast Fragen zum Spielbetrieb, brauchst a…" at bounding box center [784, 304] width 735 height 359
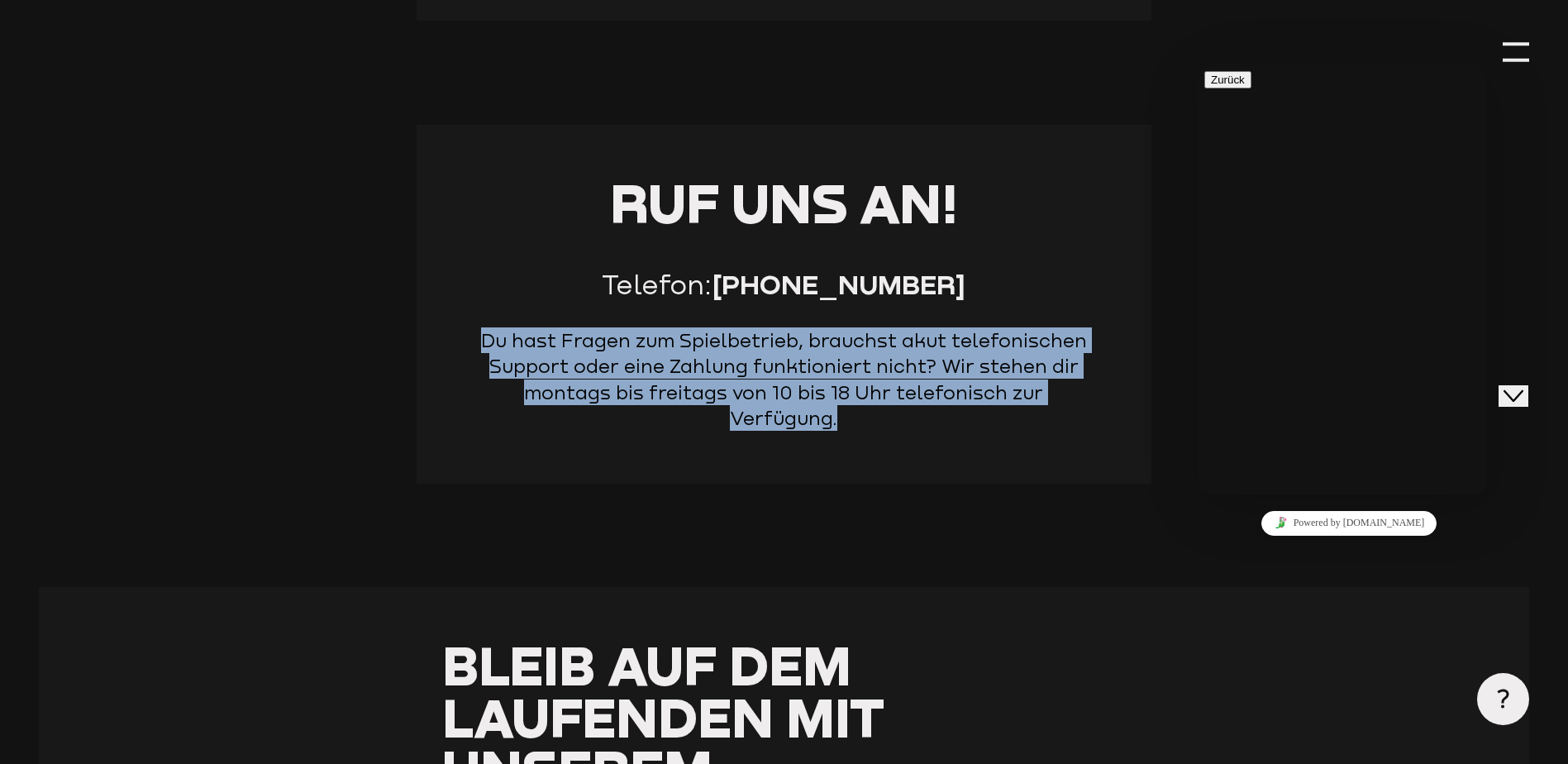
drag, startPoint x: 1112, startPoint y: 394, endPoint x: 1024, endPoint y: 399, distance: 88.1
click at [1024, 399] on p "Du hast Fragen zum Spielbetrieb, brauchst akut telefonischen Support oder eine …" at bounding box center [784, 379] width 632 height 104
drag, startPoint x: 1097, startPoint y: 401, endPoint x: 489, endPoint y: 333, distance: 611.8
click at [489, 333] on p "Du hast Fragen zum Spielbetrieb, brauchst akut telefonischen Support oder eine …" at bounding box center [784, 379] width 632 height 104
drag, startPoint x: 489, startPoint y: 333, endPoint x: 517, endPoint y: 344, distance: 30.1
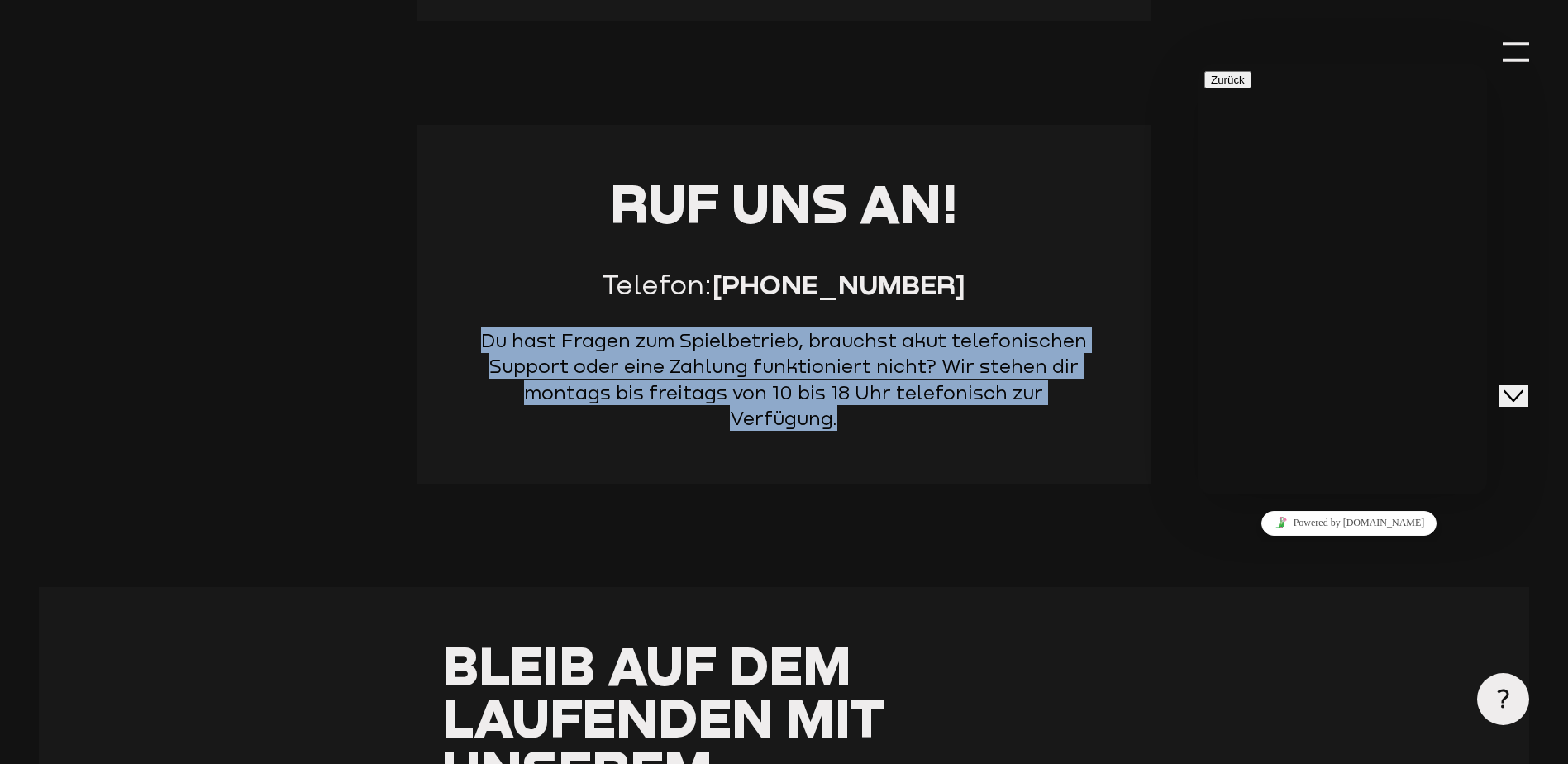
click at [517, 344] on p "Du hast Fragen zum Spielbetrieb, brauchst akut telefonischen Support oder eine …" at bounding box center [784, 379] width 632 height 104
drag, startPoint x: 486, startPoint y: 342, endPoint x: 1102, endPoint y: 406, distance: 619.3
click at [1102, 406] on div "Ruf uns an! Telefon: [PHONE_NUMBER] Du hast Fragen zum Spielbetrieb, brauchst a…" at bounding box center [784, 304] width 735 height 359
drag, startPoint x: 1102, startPoint y: 406, endPoint x: 1057, endPoint y: 402, distance: 45.2
click at [1057, 402] on p "Du hast Fragen zum Spielbetrieb, brauchst akut telefonischen Support oder eine …" at bounding box center [784, 379] width 632 height 104
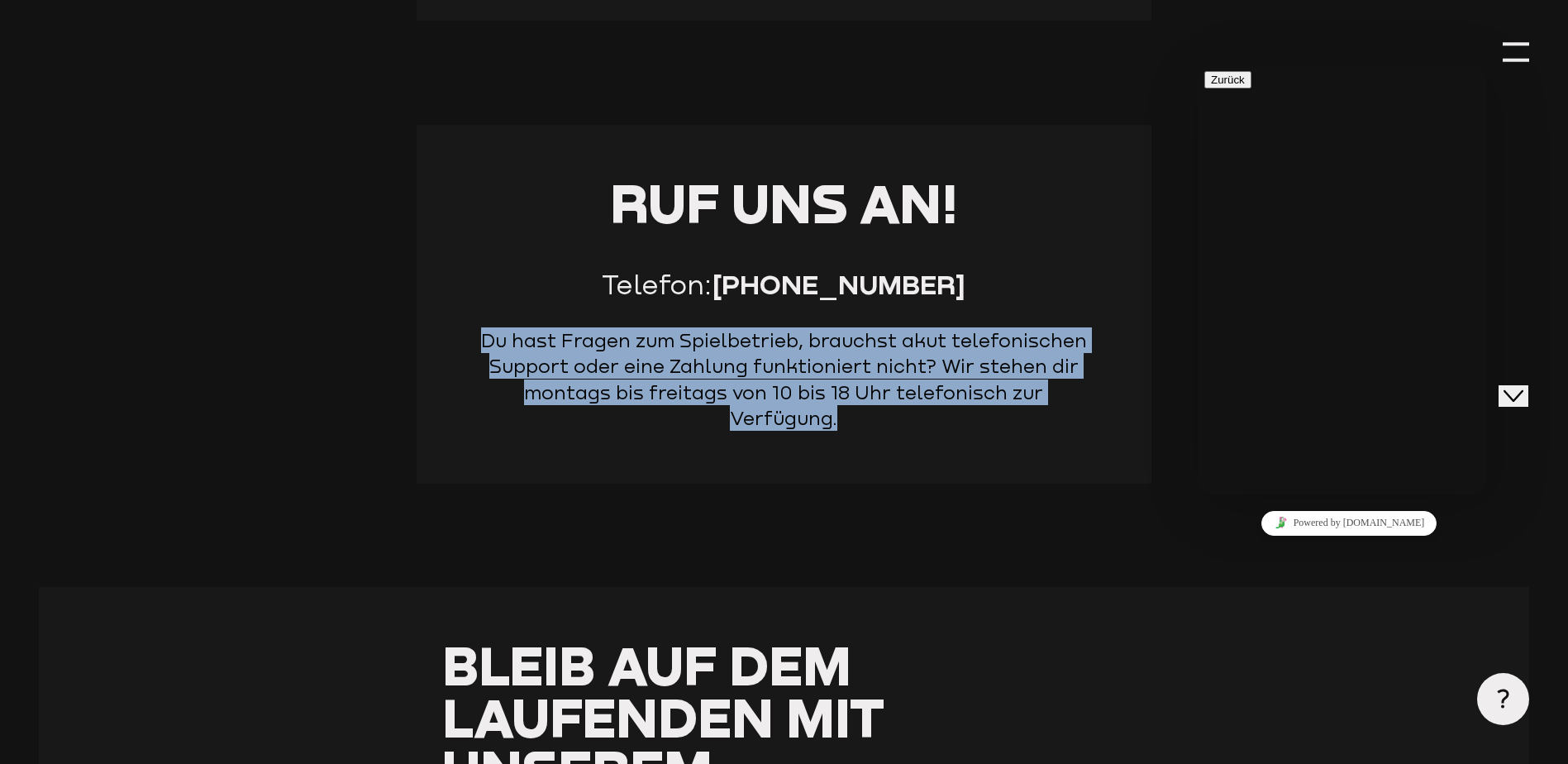
drag, startPoint x: 1096, startPoint y: 398, endPoint x: 378, endPoint y: 326, distance: 721.6
click at [378, 326] on section "Ruf uns an! Telefon: [PHONE_NUMBER] Du hast Fragen zum Spielbetrieb, brauchst a…" at bounding box center [784, 356] width 1490 height 463
drag, startPoint x: 378, startPoint y: 326, endPoint x: 617, endPoint y: 374, distance: 243.8
click at [617, 374] on p "Du hast Fragen zum Spielbetrieb, brauchst akut telefonischen Support oder eine …" at bounding box center [784, 379] width 632 height 104
drag, startPoint x: 488, startPoint y: 341, endPoint x: 1092, endPoint y: 390, distance: 606.0
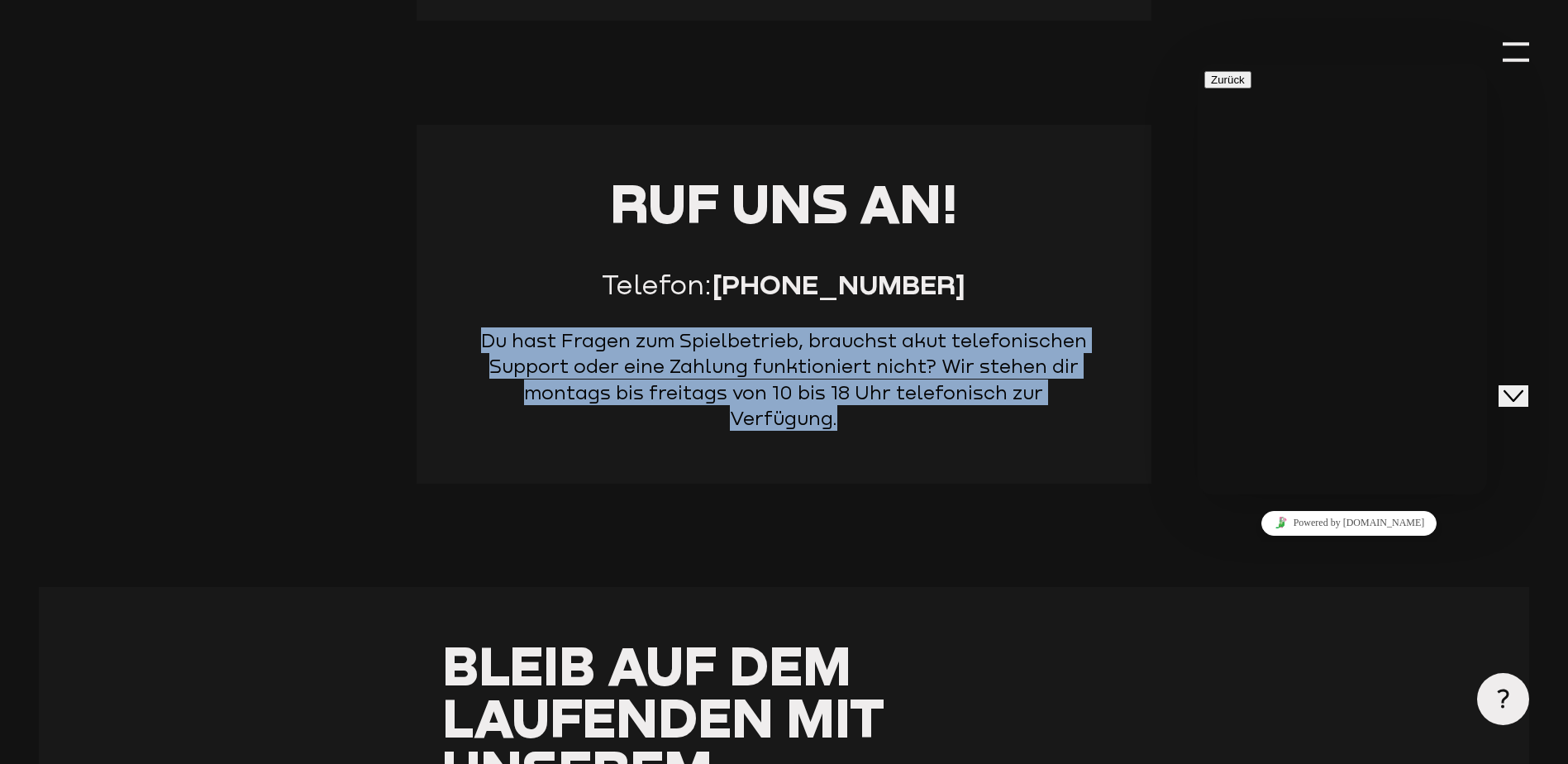
click at [1092, 390] on p "Du hast Fragen zum Spielbetrieb, brauchst akut telefonischen Support oder eine …" at bounding box center [784, 379] width 632 height 104
drag, startPoint x: 1092, startPoint y: 390, endPoint x: 1011, endPoint y: 404, distance: 82.2
click at [1011, 404] on p "Du hast Fragen zum Spielbetrieb, brauchst akut telefonischen Support oder eine …" at bounding box center [784, 379] width 632 height 104
drag, startPoint x: 1103, startPoint y: 405, endPoint x: 467, endPoint y: 320, distance: 641.7
click at [467, 320] on div "Ruf uns an! Telefon: [PHONE_NUMBER] Du hast Fragen zum Spielbetrieb, brauchst a…" at bounding box center [784, 304] width 735 height 359
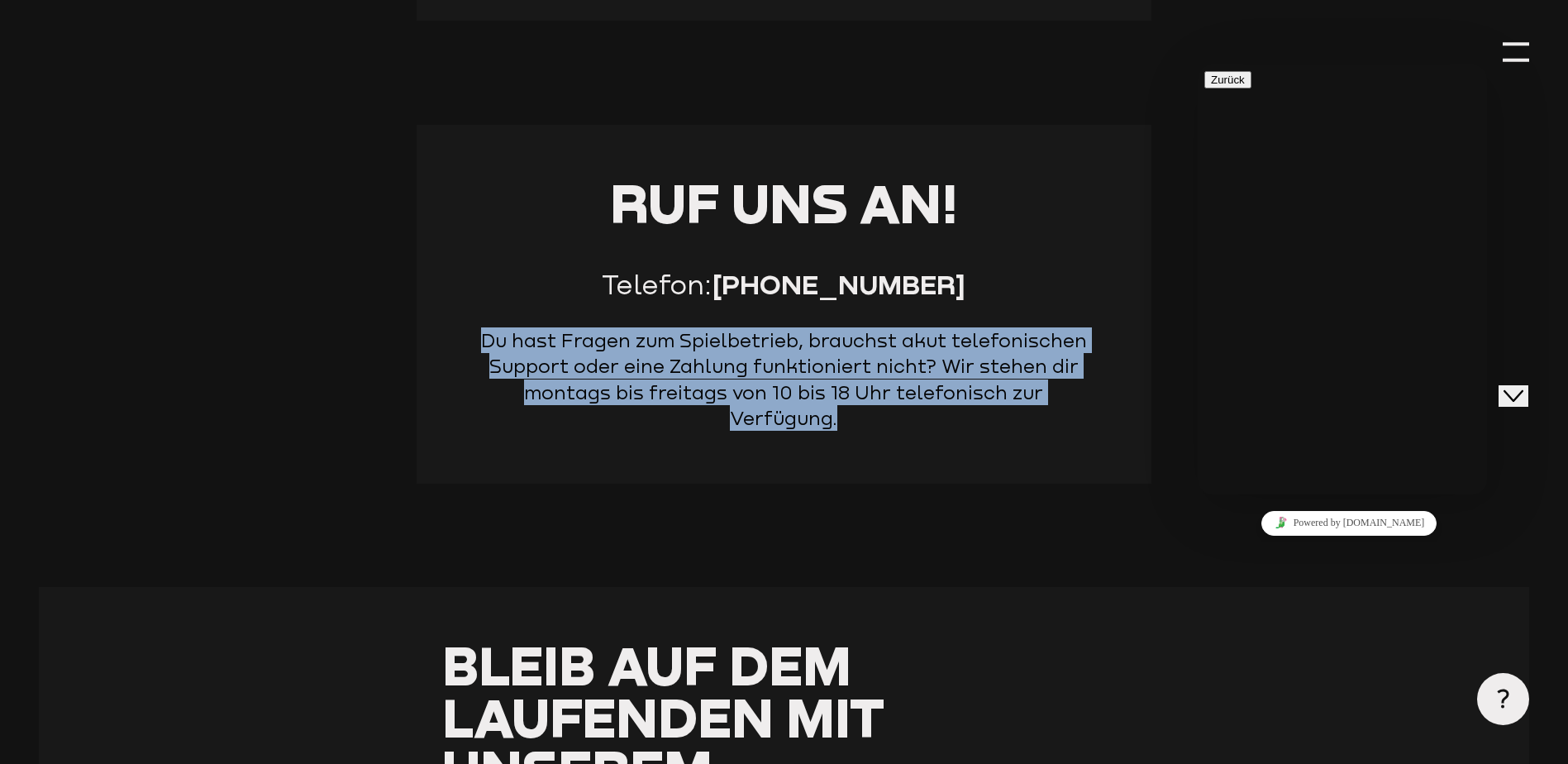
drag, startPoint x: 467, startPoint y: 320, endPoint x: 509, endPoint y: 335, distance: 44.6
click at [509, 335] on p "Du hast Fragen zum Spielbetrieb, brauchst akut telefonischen Support oder eine …" at bounding box center [784, 379] width 632 height 104
click at [489, 339] on p "Du hast Fragen zum Spielbetrieb, brauchst akut telefonischen Support oder eine …" at bounding box center [784, 379] width 632 height 104
drag, startPoint x: 485, startPoint y: 341, endPoint x: 1094, endPoint y: 394, distance: 611.3
click at [1094, 394] on p "Du hast Fragen zum Spielbetrieb, brauchst akut telefonischen Support oder eine …" at bounding box center [784, 379] width 632 height 104
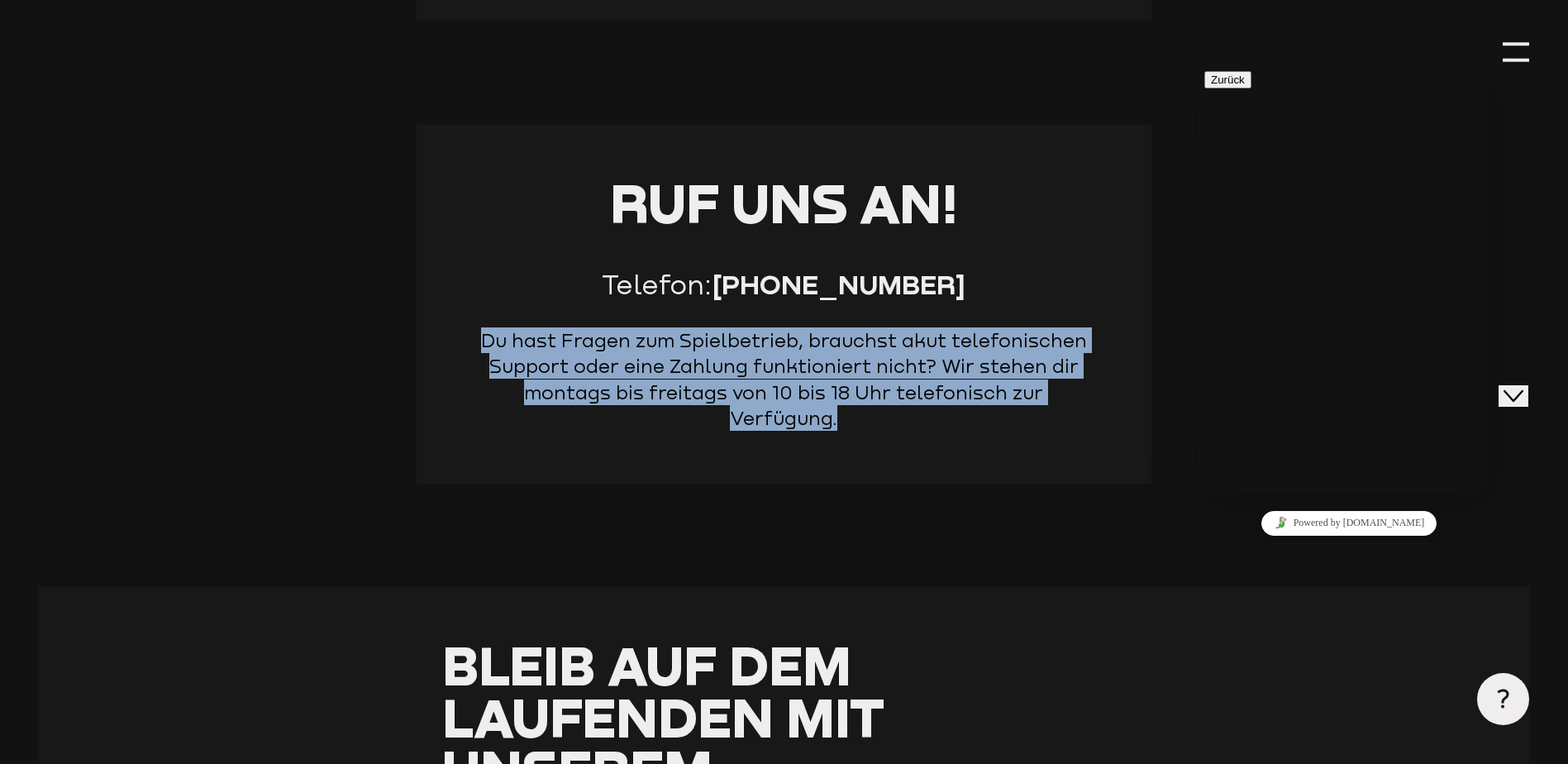
drag, startPoint x: 1094, startPoint y: 394, endPoint x: 1035, endPoint y: 399, distance: 59.2
click at [1035, 399] on p "Du hast Fragen zum Spielbetrieb, brauchst akut telefonischen Support oder eine …" at bounding box center [784, 379] width 632 height 104
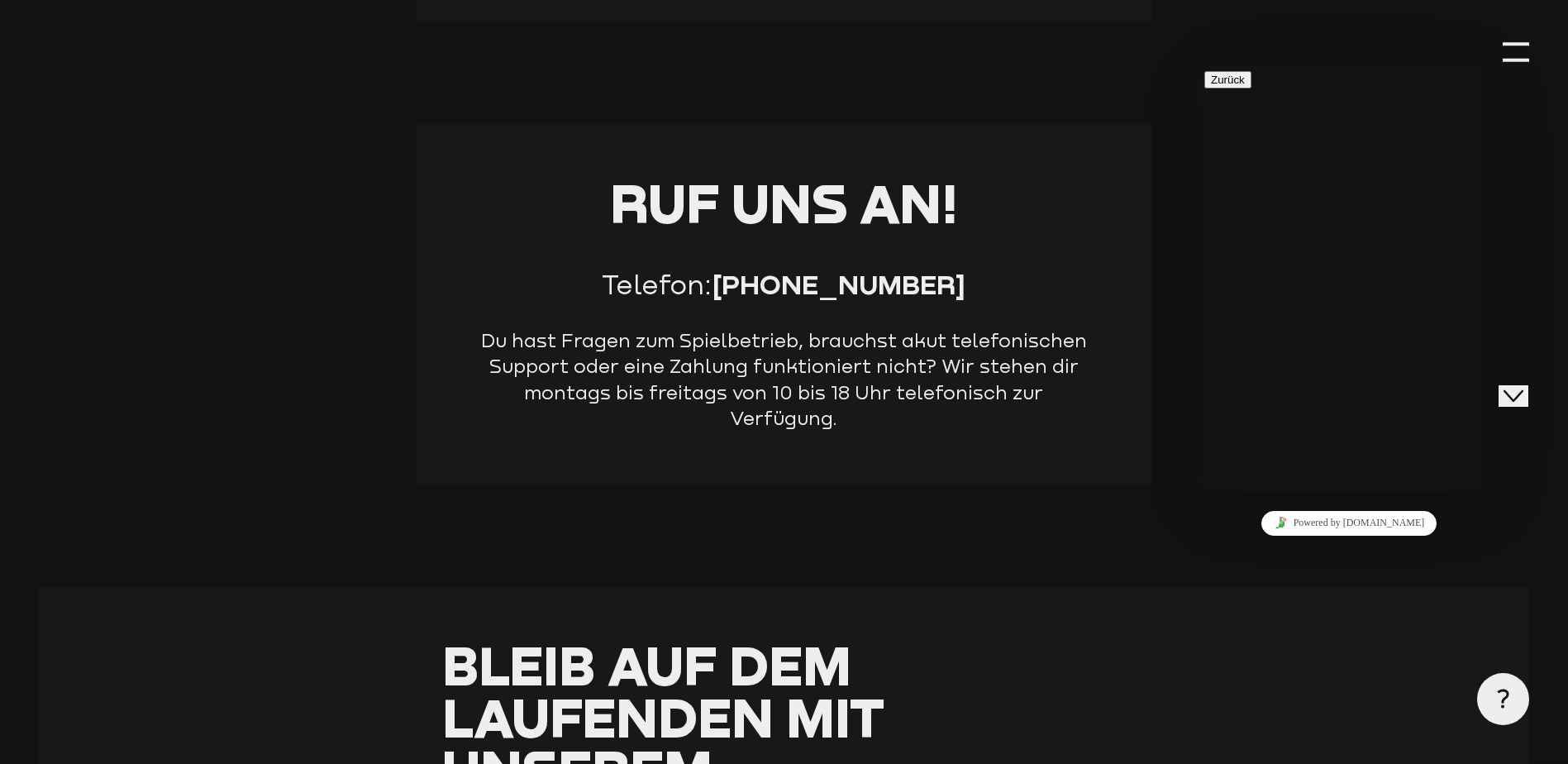
click at [1092, 398] on p "Du hast Fragen zum Spielbetrieb, brauchst akut telefonischen Support oder eine …" at bounding box center [784, 379] width 632 height 104
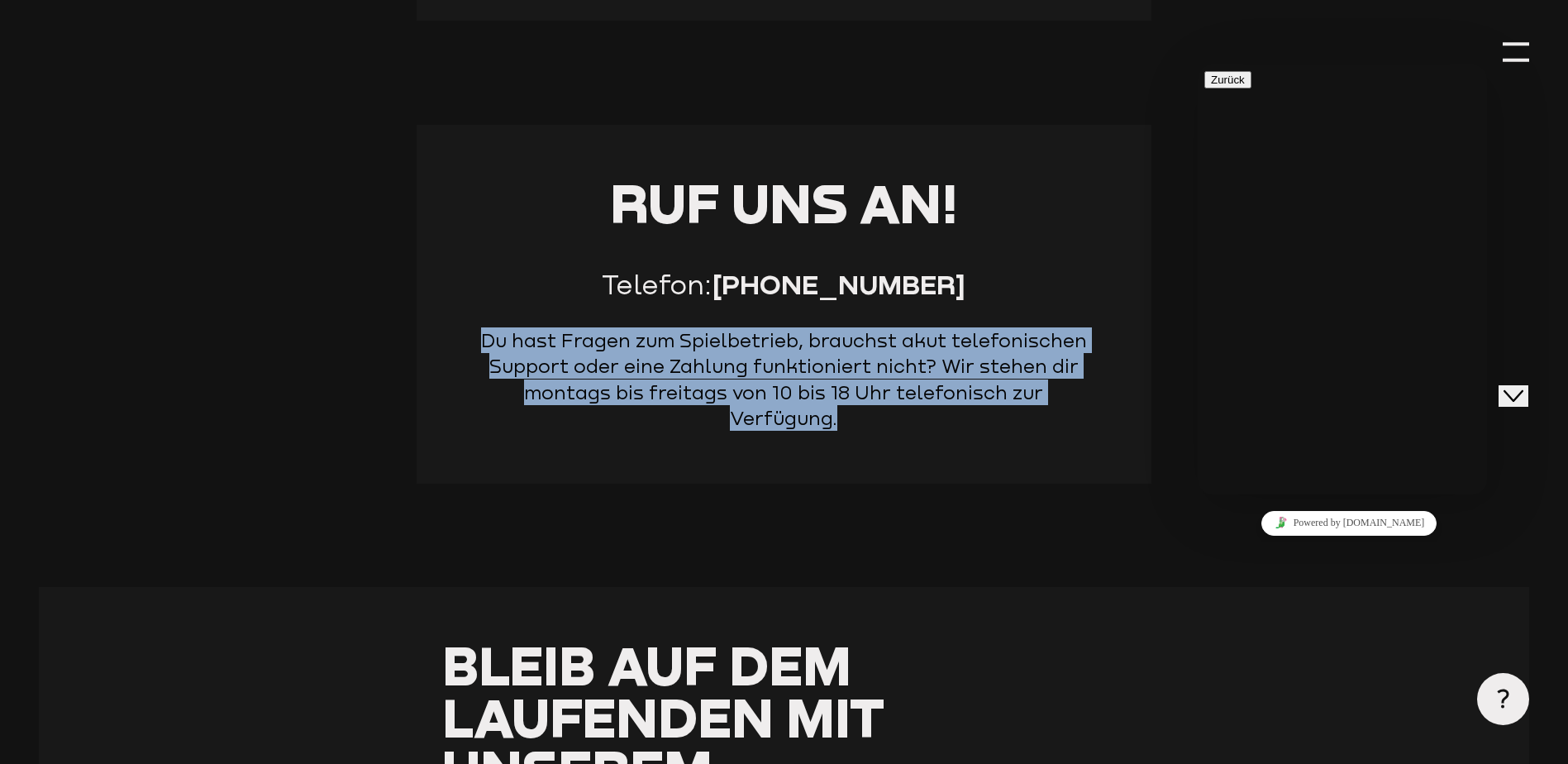
drag, startPoint x: 1100, startPoint y: 398, endPoint x: 479, endPoint y: 336, distance: 624.1
click at [479, 336] on div "Ruf uns an! Telefon: [PHONE_NUMBER] Du hast Fragen zum Spielbetrieb, brauchst a…" at bounding box center [784, 304] width 735 height 359
drag, startPoint x: 479, startPoint y: 336, endPoint x: 564, endPoint y: 361, distance: 88.6
click at [564, 361] on p "Du hast Fragen zum Spielbetrieb, brauchst akut telefonischen Support oder eine …" at bounding box center [784, 379] width 632 height 104
drag, startPoint x: 486, startPoint y: 343, endPoint x: 1140, endPoint y: 402, distance: 656.7
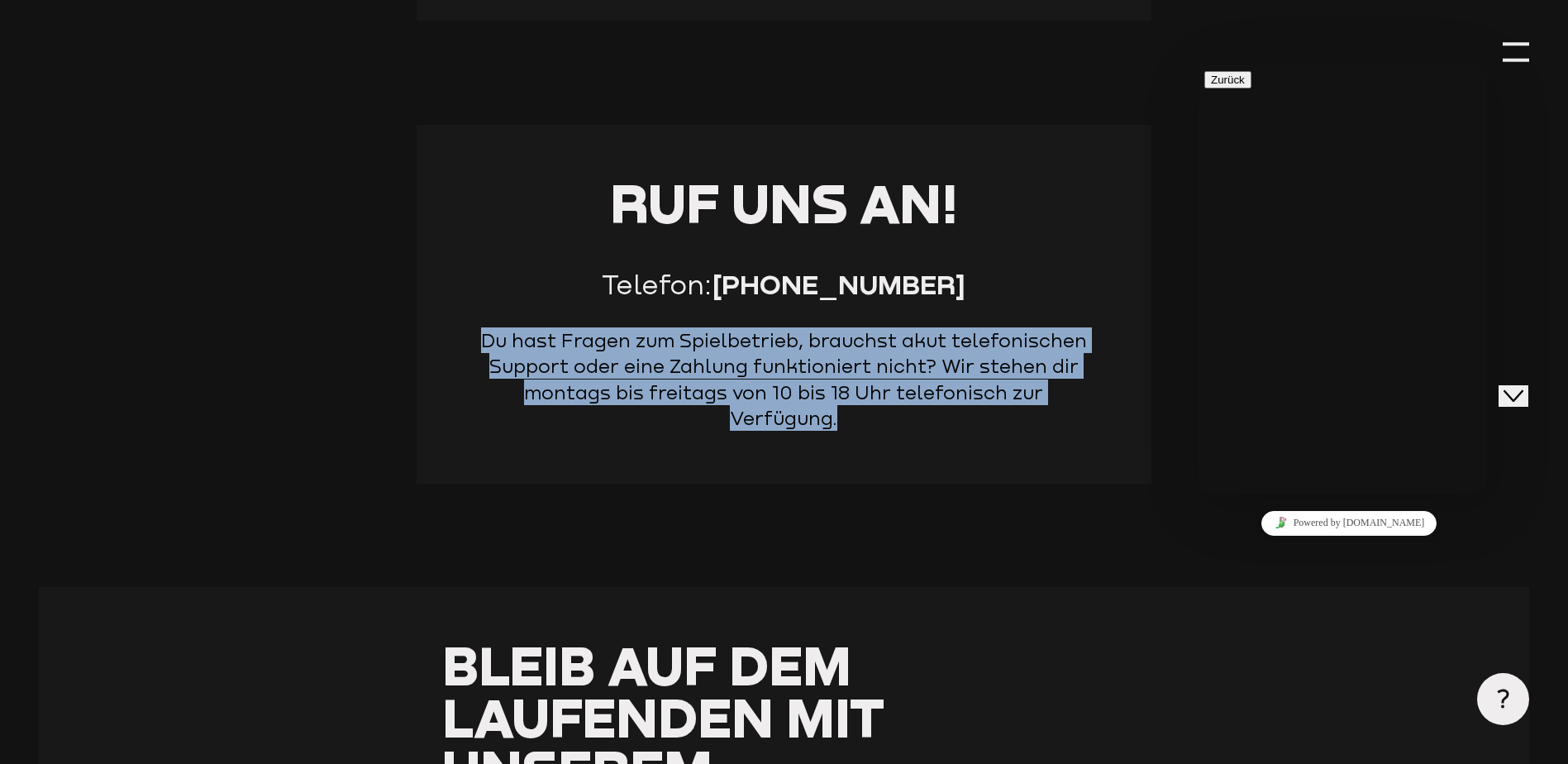
click at [1140, 402] on div "Ruf uns an! Telefon: [PHONE_NUMBER] Du hast Fragen zum Spielbetrieb, brauchst a…" at bounding box center [784, 304] width 735 height 359
drag, startPoint x: 1140, startPoint y: 402, endPoint x: 1023, endPoint y: 394, distance: 117.3
click at [1023, 394] on p "Du hast Fragen zum Spielbetrieb, brauchst akut telefonischen Support oder eine …" at bounding box center [784, 379] width 632 height 104
drag, startPoint x: 486, startPoint y: 343, endPoint x: 1107, endPoint y: 390, distance: 622.8
click at [1107, 390] on div "Ruf uns an! Telefon: [PHONE_NUMBER] Du hast Fragen zum Spielbetrieb, brauchst a…" at bounding box center [784, 304] width 735 height 359
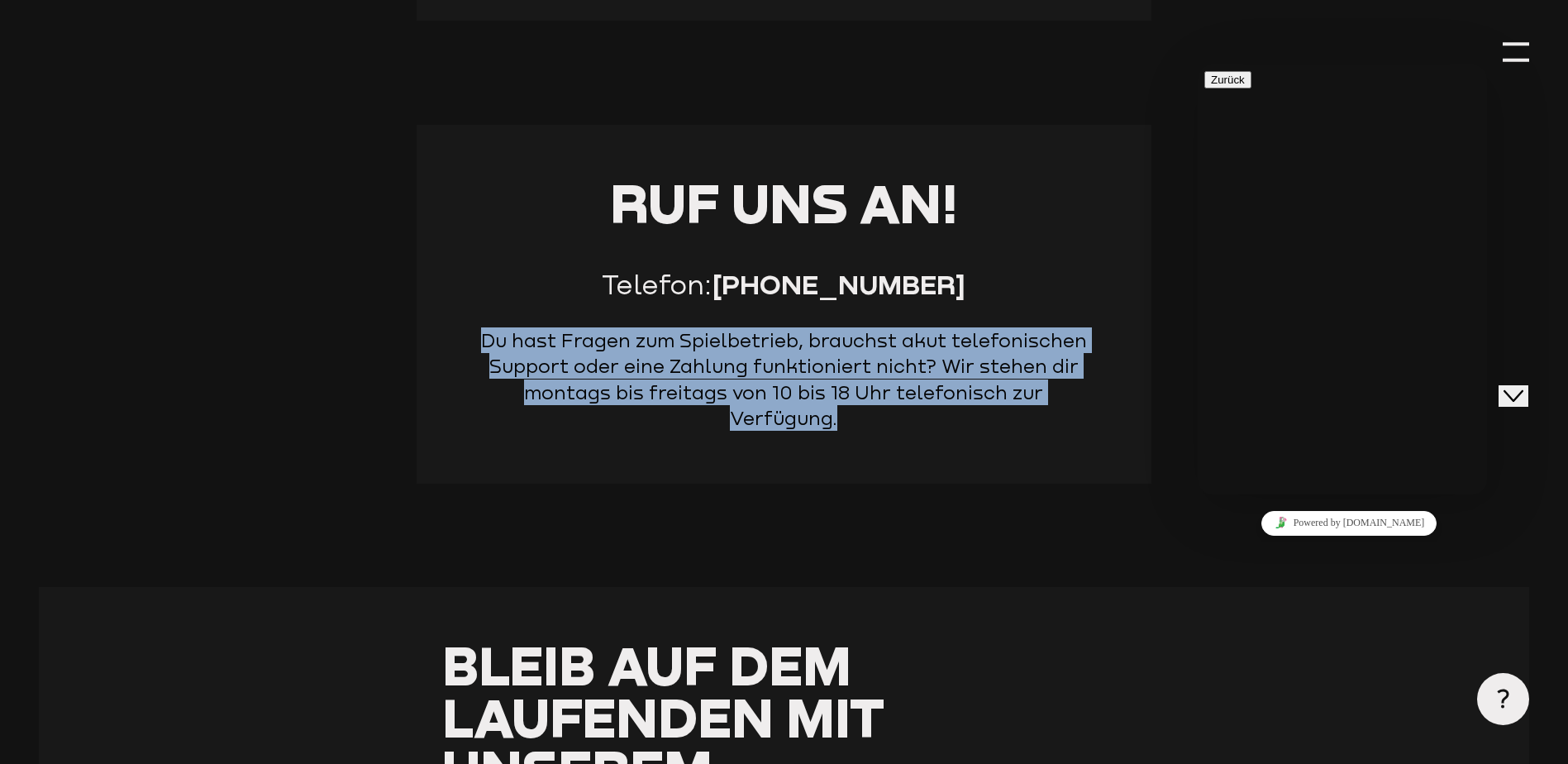
drag, startPoint x: 1107, startPoint y: 390, endPoint x: 1015, endPoint y: 397, distance: 92.3
click at [1015, 397] on p "Du hast Fragen zum Spielbetrieb, brauchst akut telefonischen Support oder eine …" at bounding box center [784, 379] width 632 height 104
